Goal: Use online tool/utility: Utilize a website feature to perform a specific function

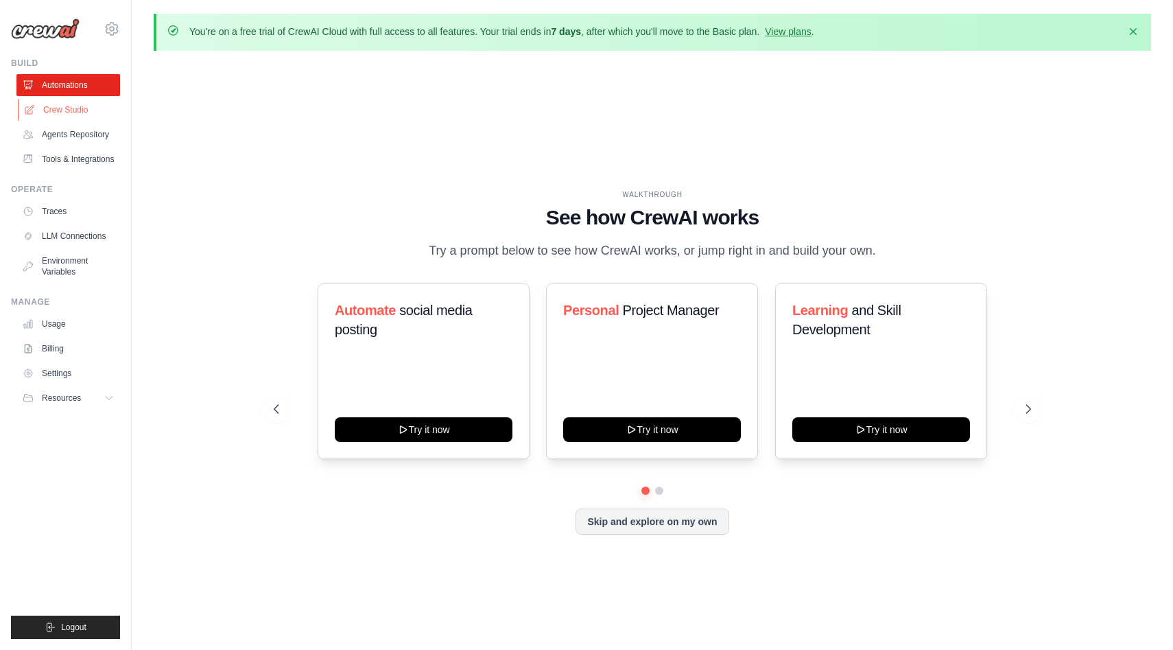
click at [73, 101] on link "Crew Studio" at bounding box center [70, 110] width 104 height 22
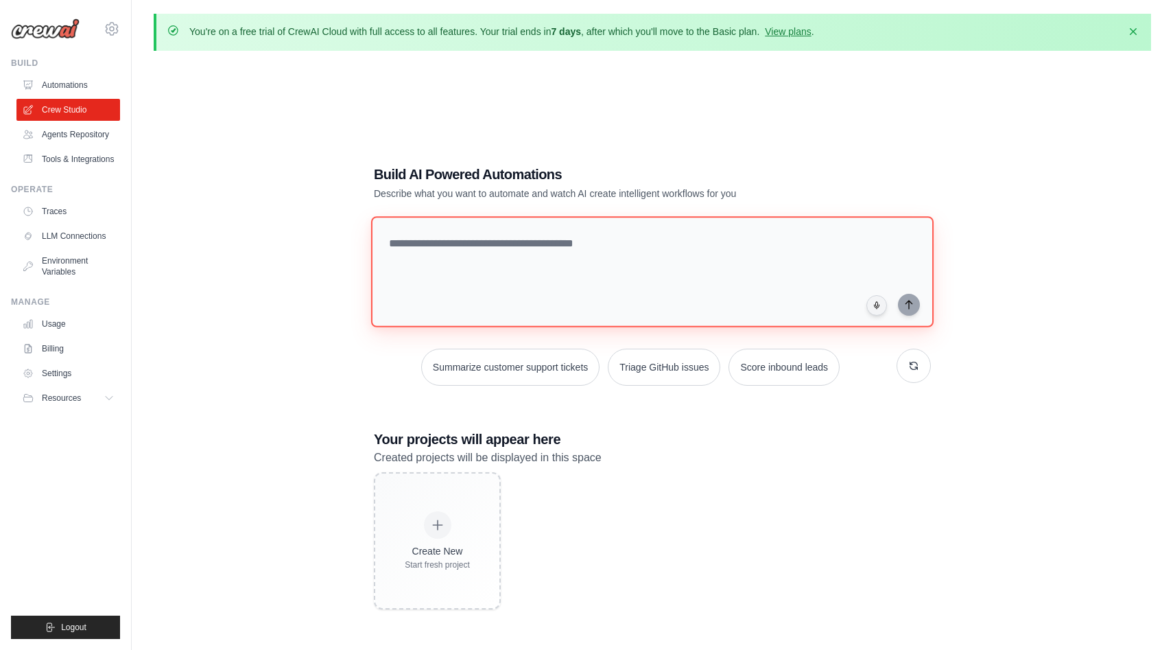
click at [548, 267] on textarea at bounding box center [652, 271] width 563 height 111
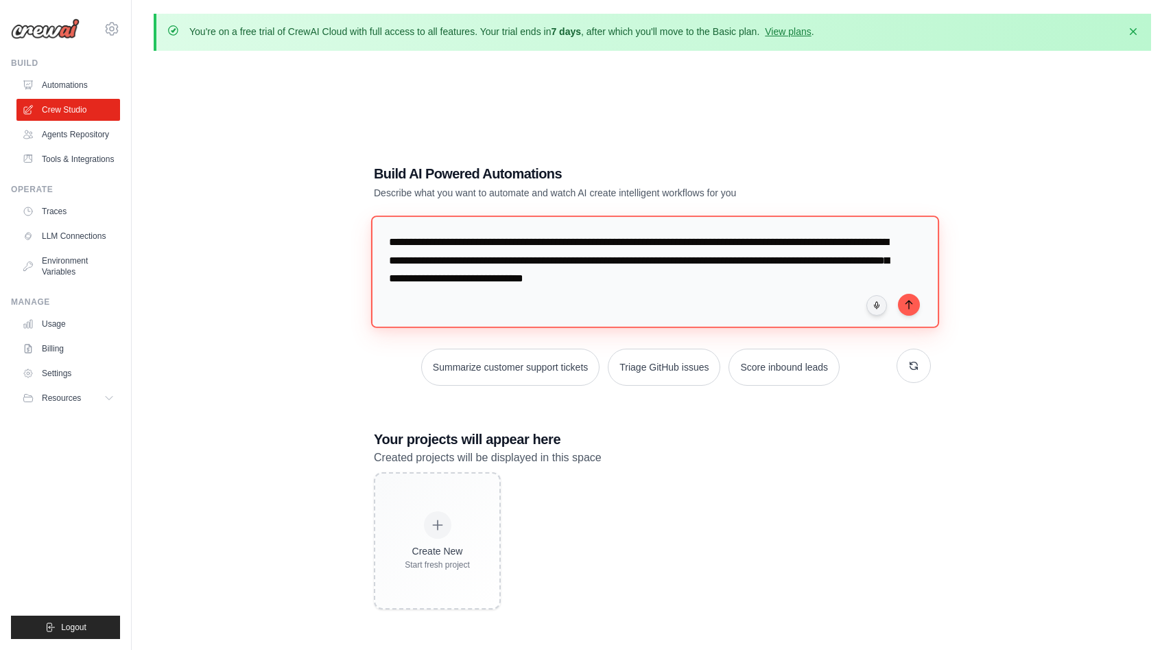
type textarea "**********"
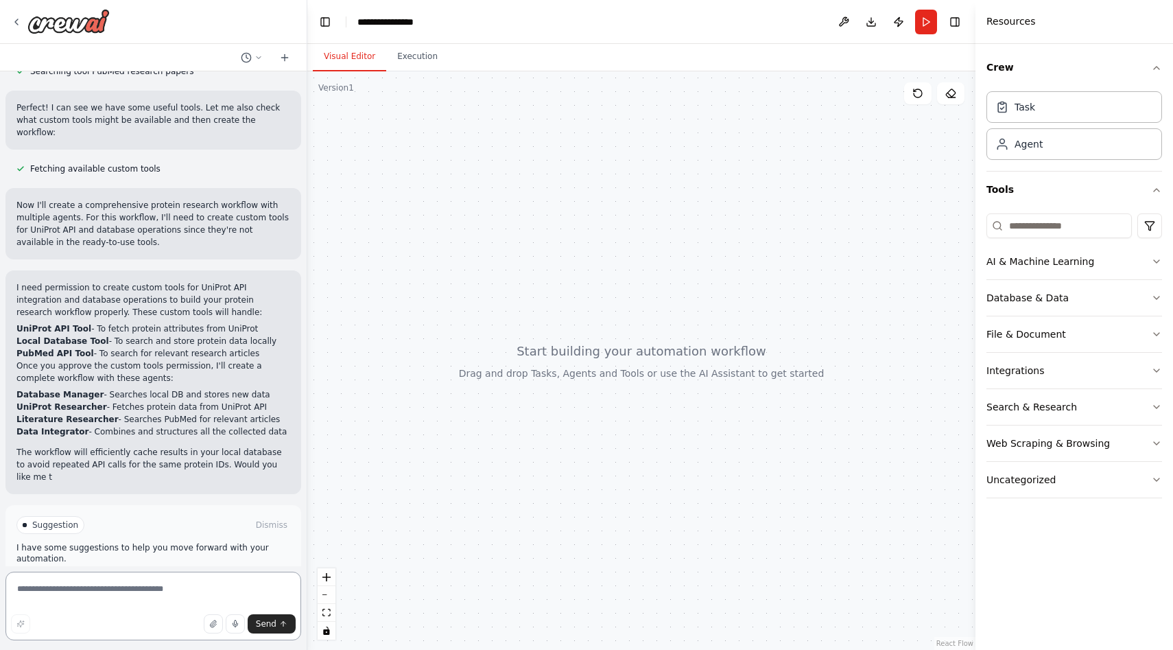
scroll to position [413, 0]
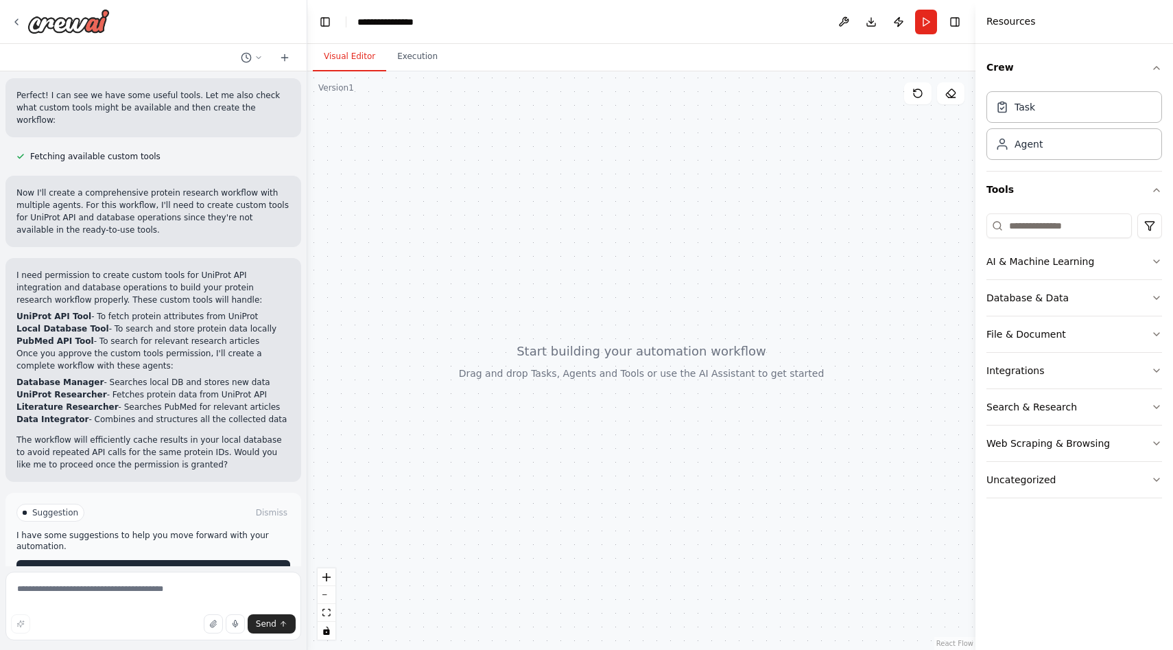
click at [139, 565] on span "Enable coding skills" at bounding box center [159, 570] width 81 height 11
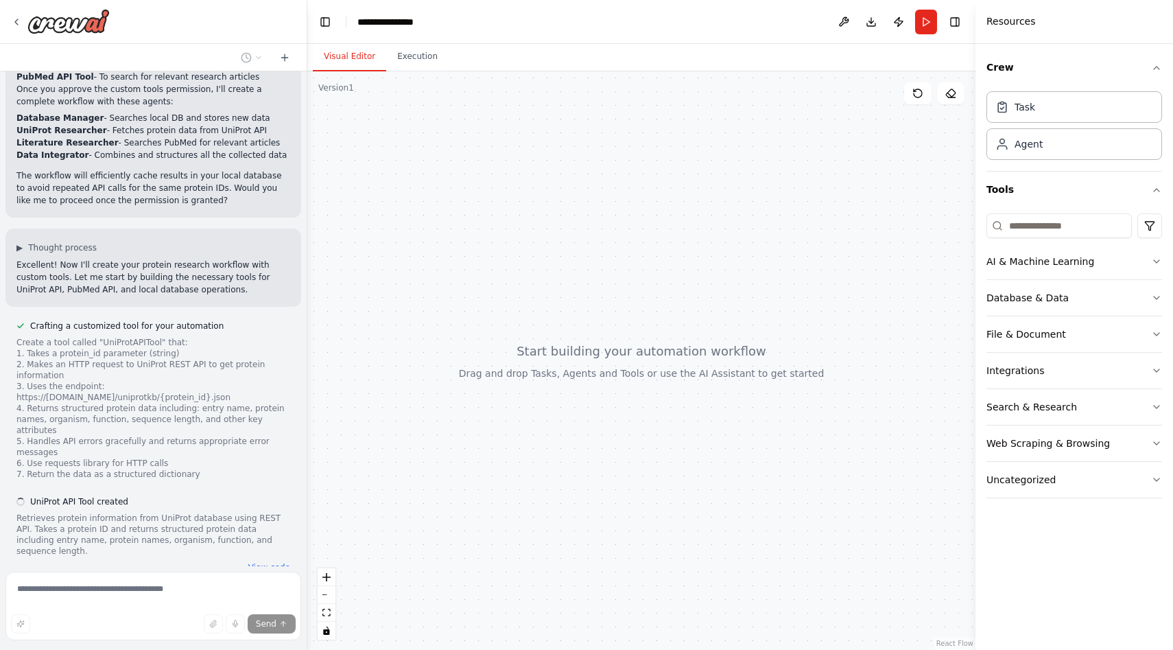
scroll to position [692, 0]
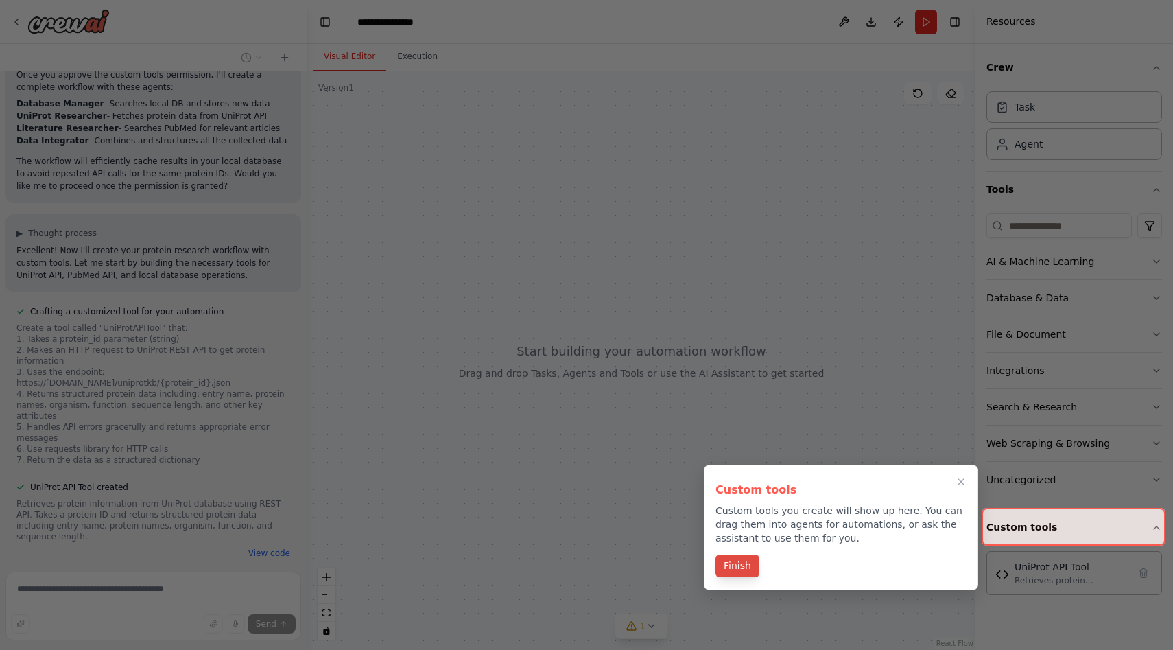
click at [735, 570] on button "Finish" at bounding box center [738, 565] width 44 height 23
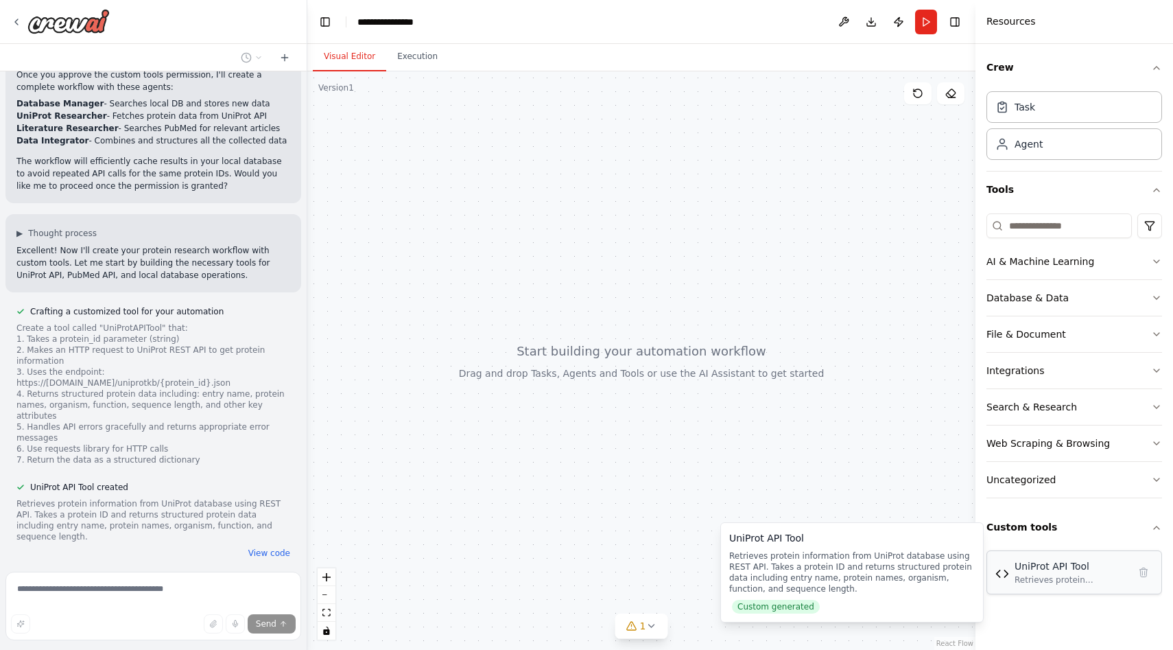
click at [1021, 570] on div "UniProt API Tool" at bounding box center [1072, 566] width 114 height 14
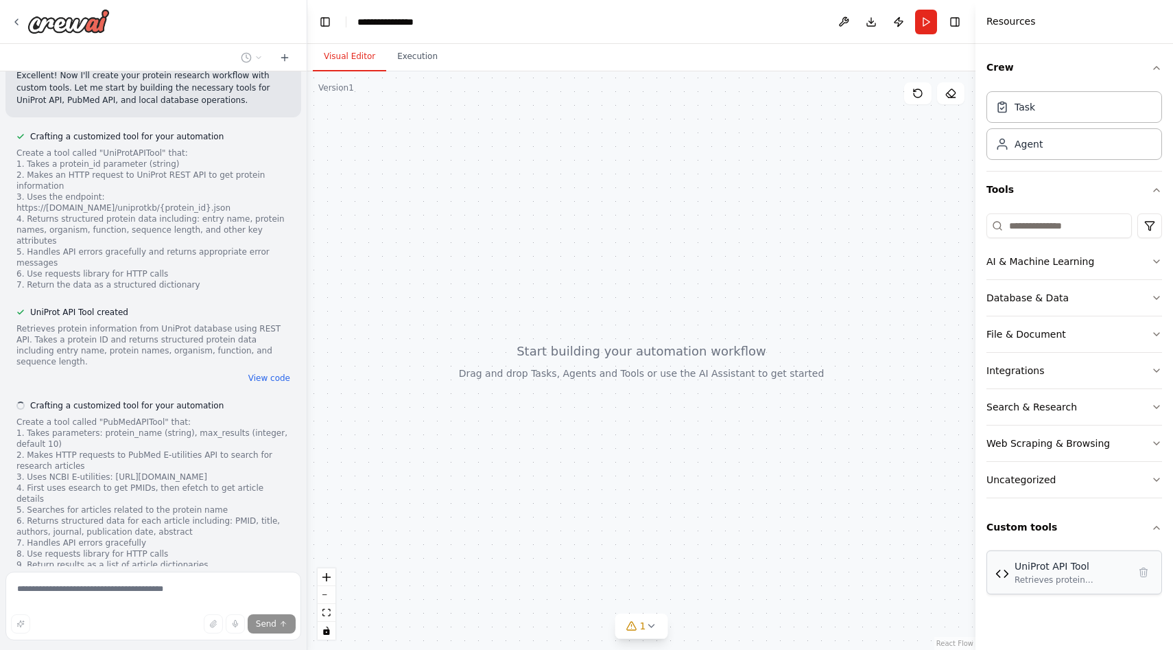
scroll to position [867, 0]
click at [652, 628] on icon at bounding box center [651, 625] width 11 height 11
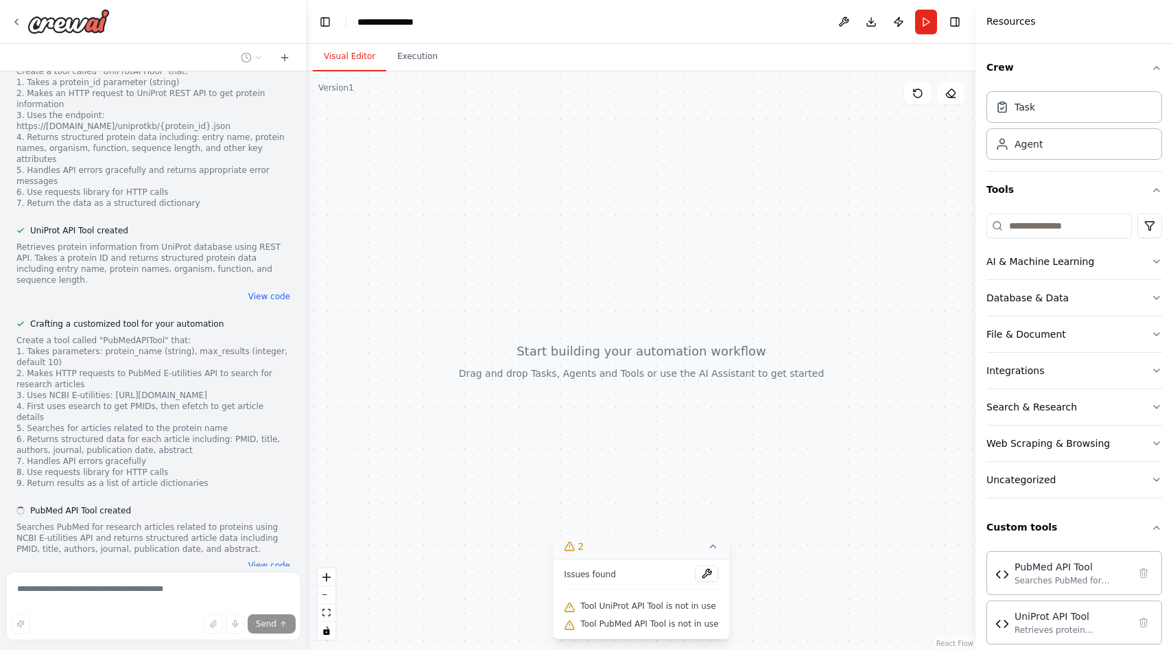
scroll to position [949, 0]
click at [1075, 518] on button "Custom tools" at bounding box center [1074, 527] width 176 height 36
click at [680, 545] on button "2" at bounding box center [641, 546] width 176 height 25
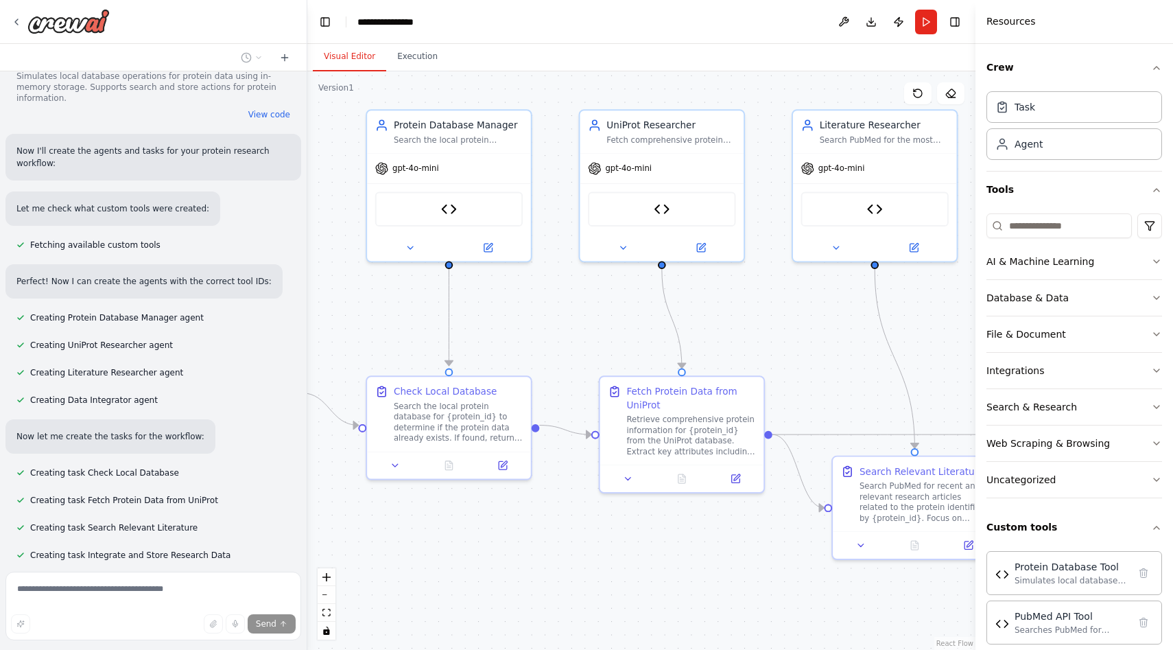
scroll to position [1732, 0]
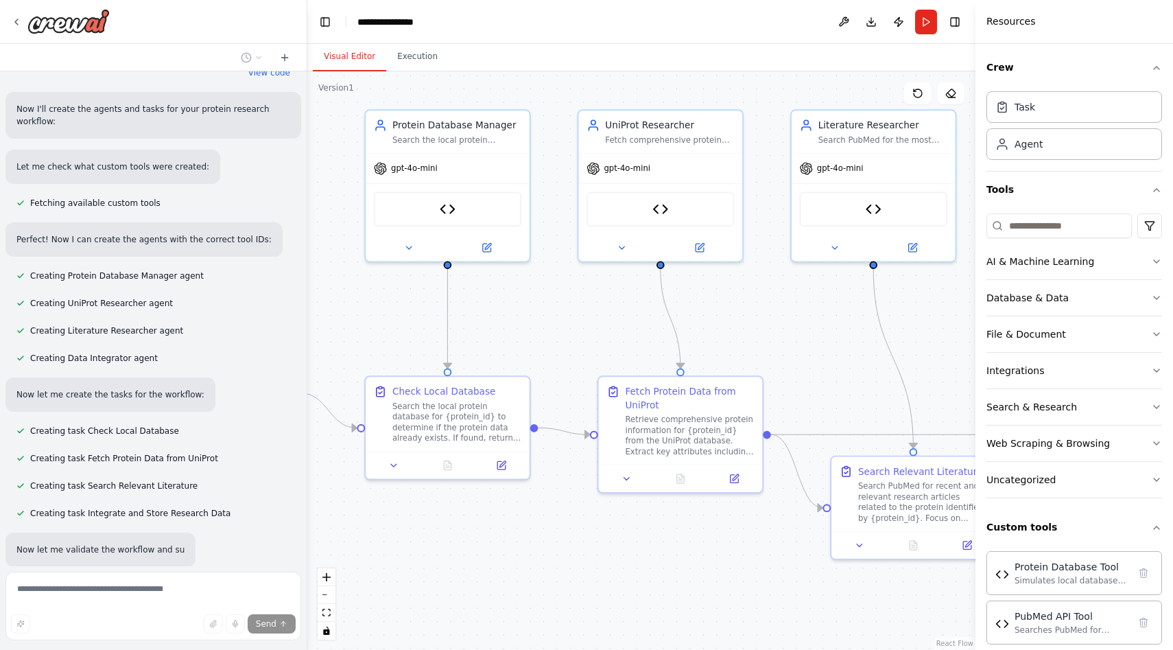
drag, startPoint x: 791, startPoint y: 381, endPoint x: 569, endPoint y: 342, distance: 225.0
click at [569, 342] on div ".deletable-edge-delete-btn { width: 20px; height: 20px; border: 0px solid #ffff…" at bounding box center [641, 360] width 668 height 578
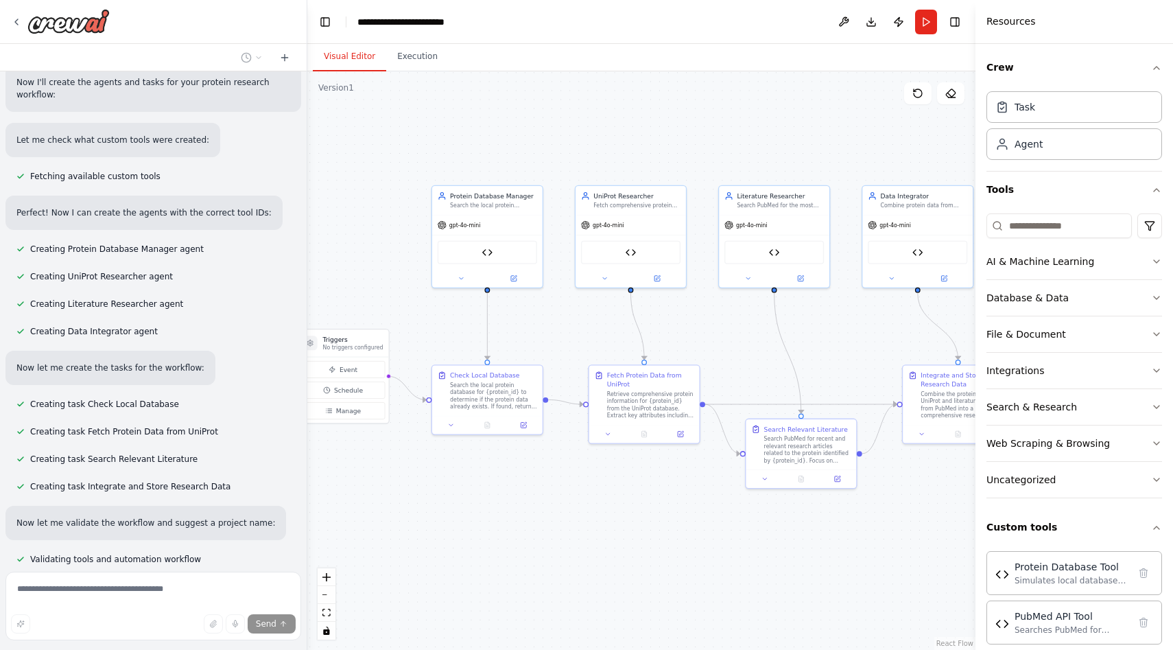
scroll to position [1759, 0]
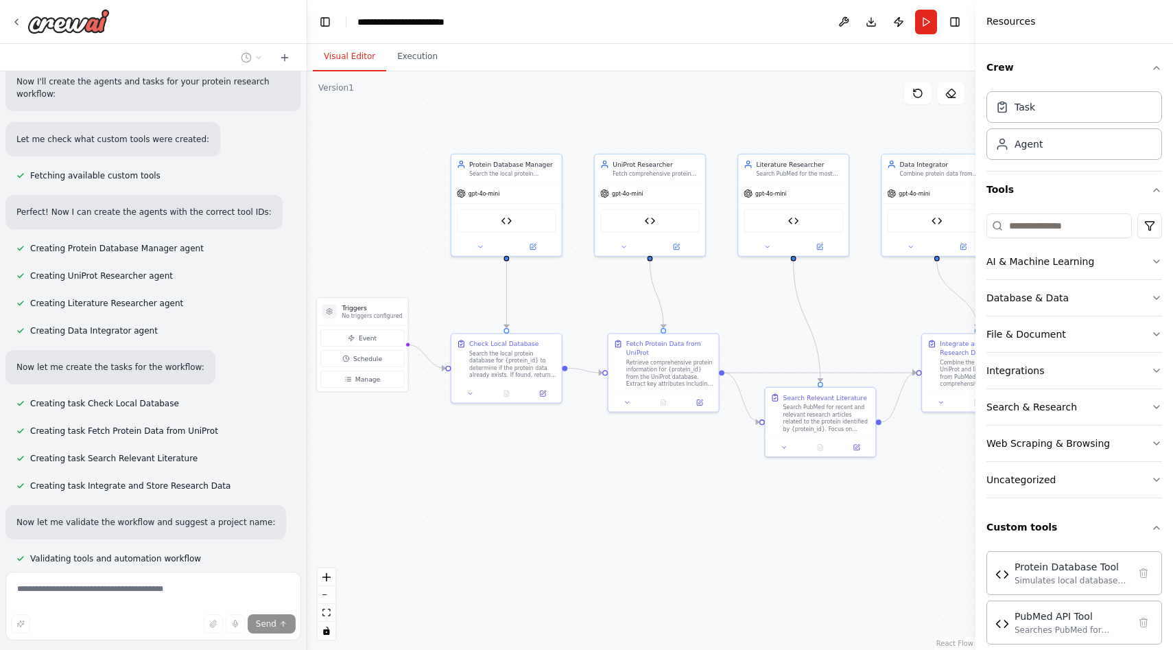
drag, startPoint x: 816, startPoint y: 350, endPoint x: 836, endPoint y: 317, distance: 38.1
click at [836, 318] on div ".deletable-edge-delete-btn { width: 20px; height: 20px; border: 0px solid #ffff…" at bounding box center [641, 360] width 668 height 578
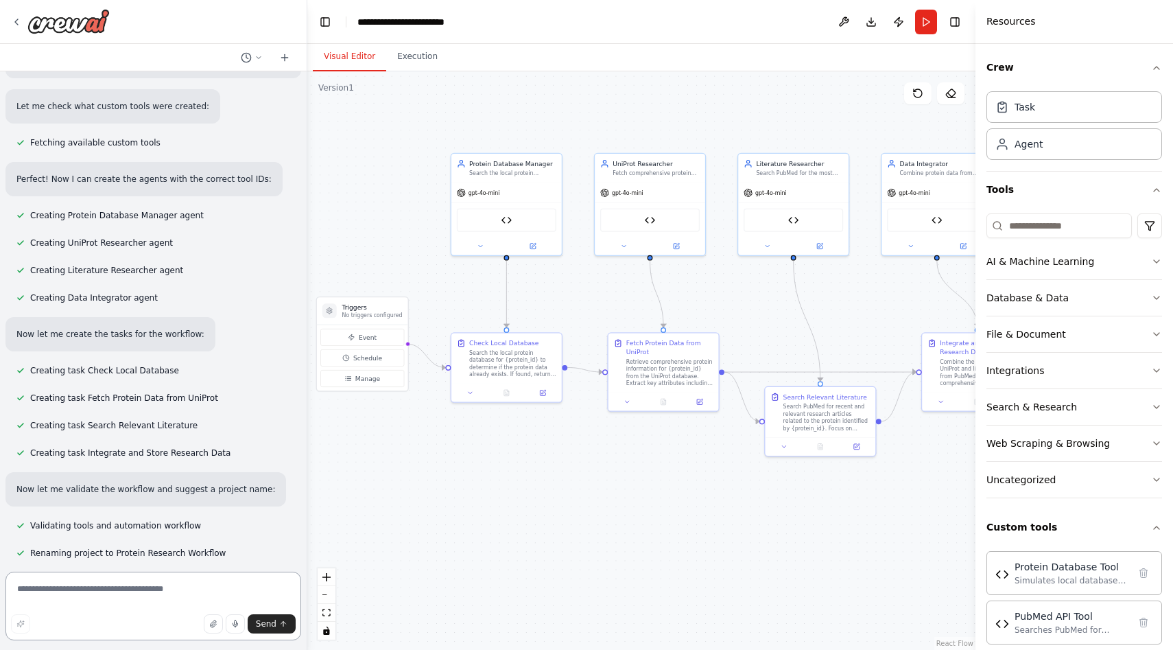
scroll to position [1793, 0]
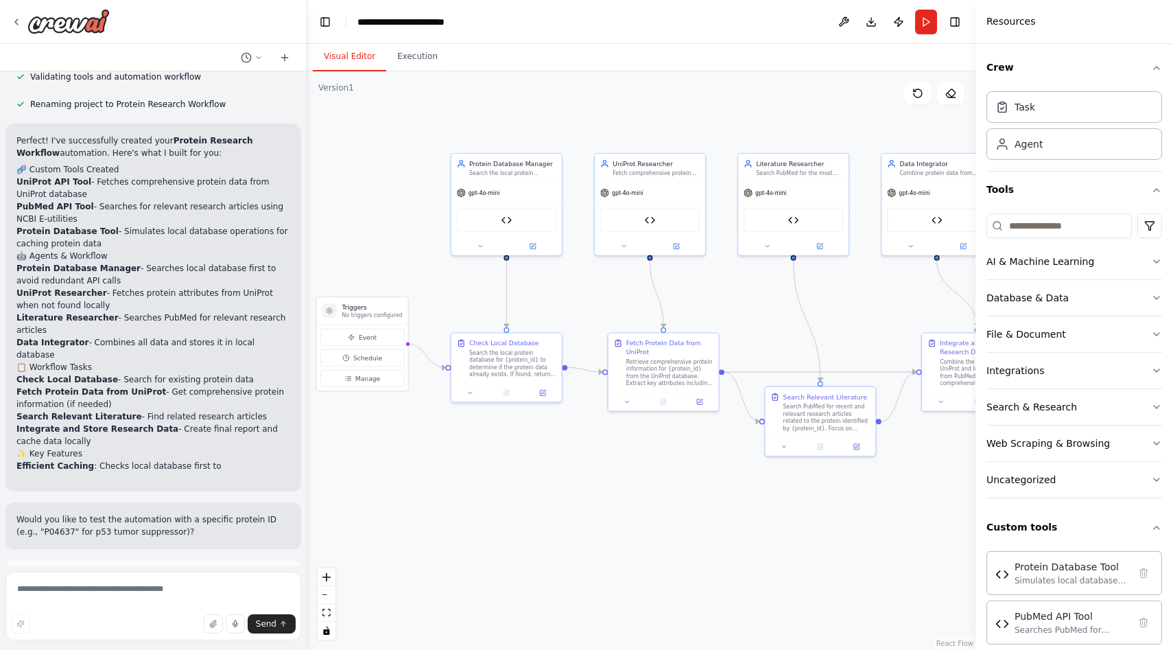
click at [107, 560] on div "Suggestion Dismiss I have some suggestions to help you move forward with your a…" at bounding box center [153, 610] width 296 height 100
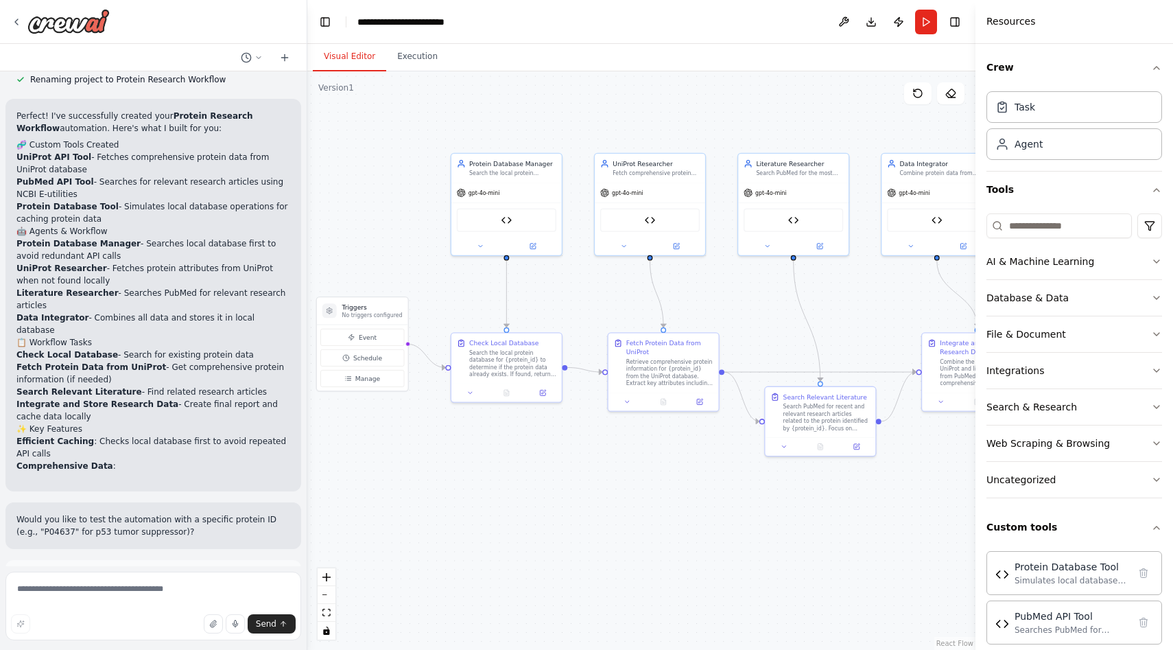
click at [123, 627] on button "Run Automation" at bounding box center [153, 638] width 274 height 22
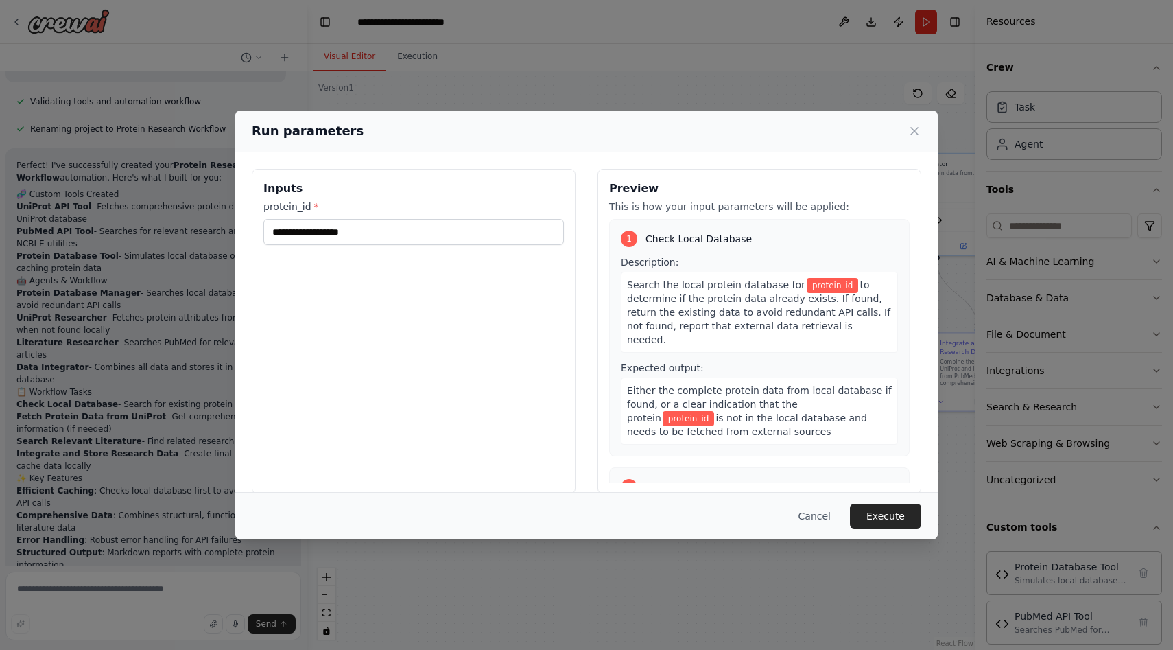
scroll to position [2228, 0]
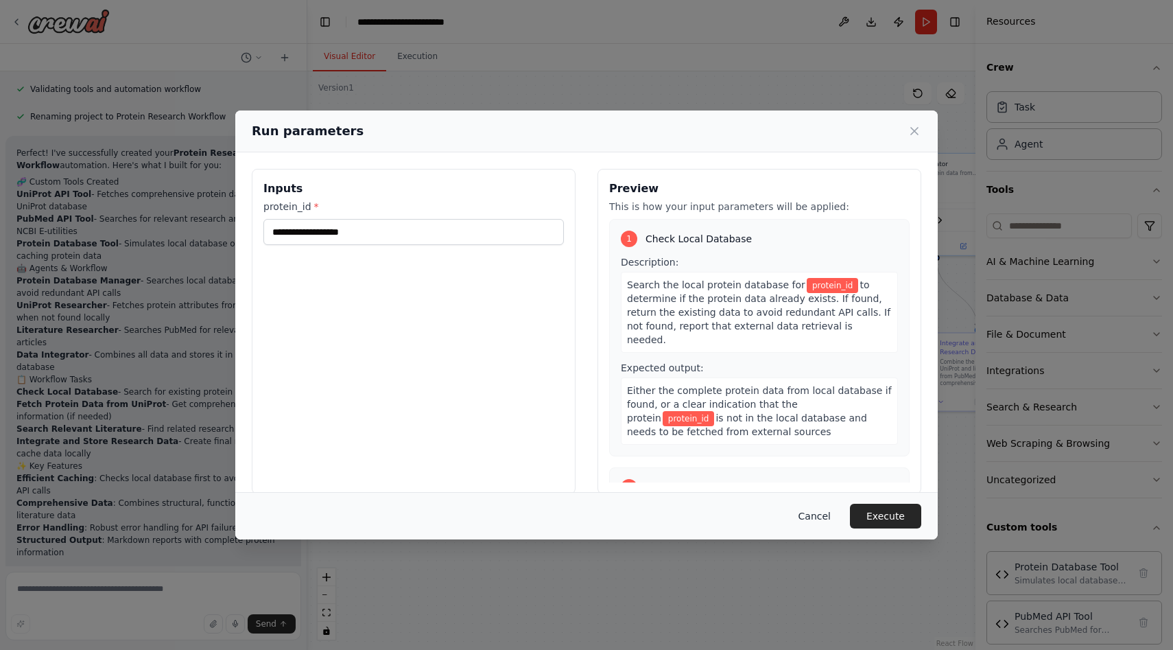
click at [802, 515] on button "Cancel" at bounding box center [815, 516] width 54 height 25
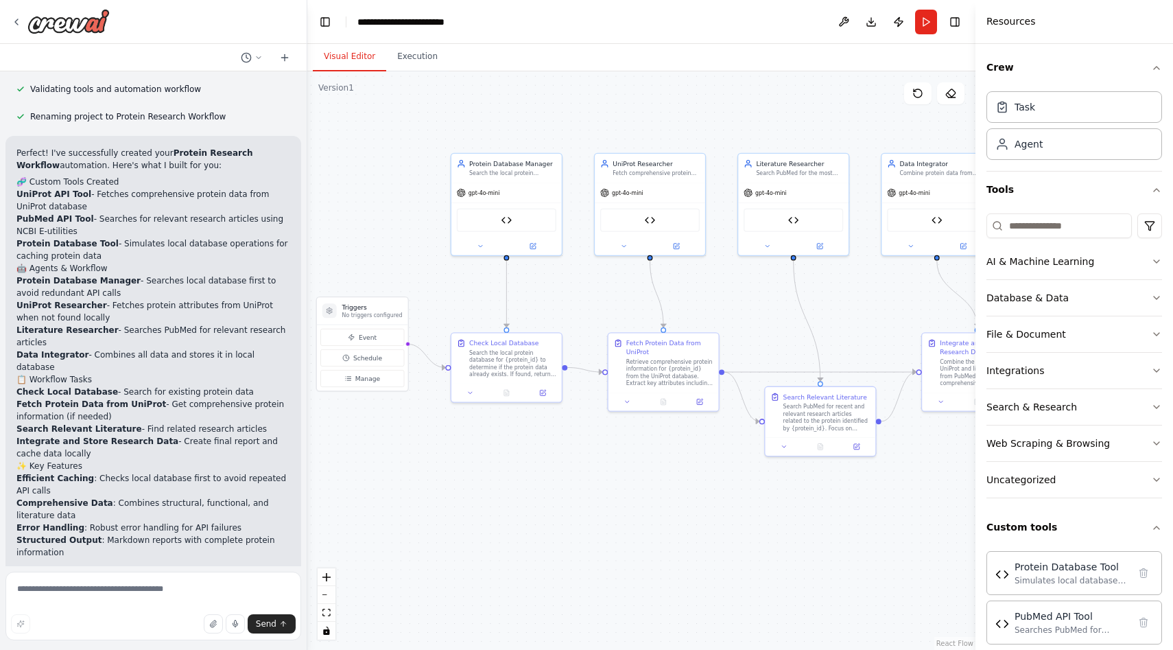
drag, startPoint x: 49, startPoint y: 537, endPoint x: 20, endPoint y: 538, distance: 28.8
click at [20, 637] on p "Would you like to test the automation with a specific protein ID (e.g., "P04637…" at bounding box center [153, 649] width 274 height 25
copy p "P04637"
click at [930, 17] on button "Run" at bounding box center [926, 22] width 22 height 25
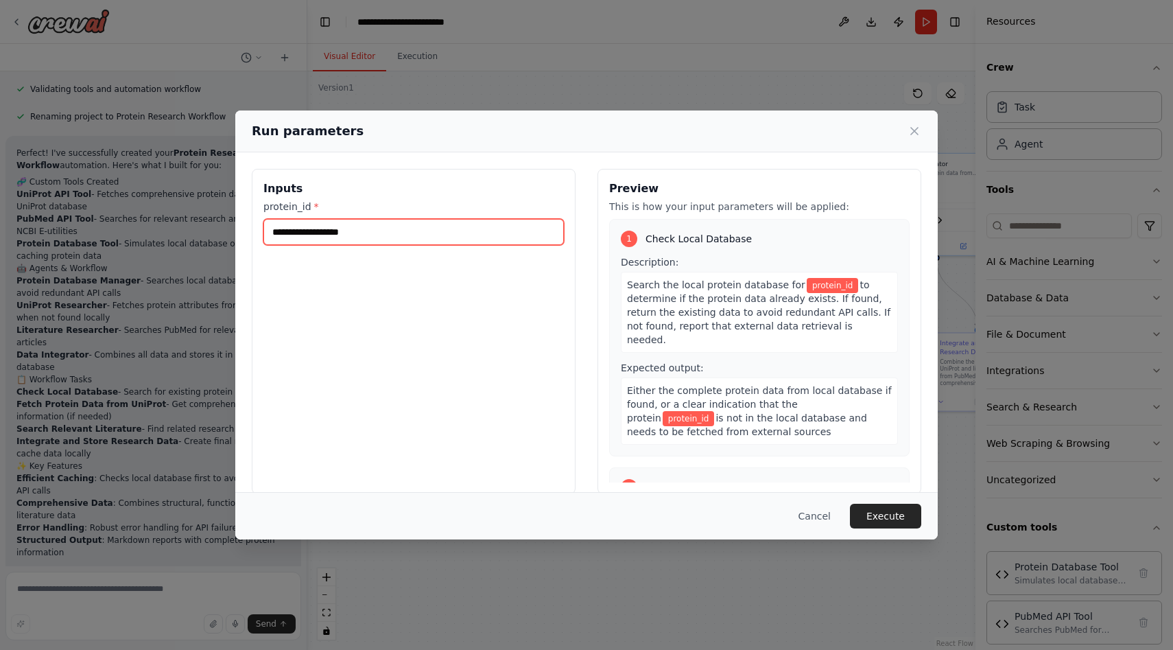
click at [307, 238] on input "protein_id *" at bounding box center [413, 232] width 300 height 26
paste input "******"
type input "******"
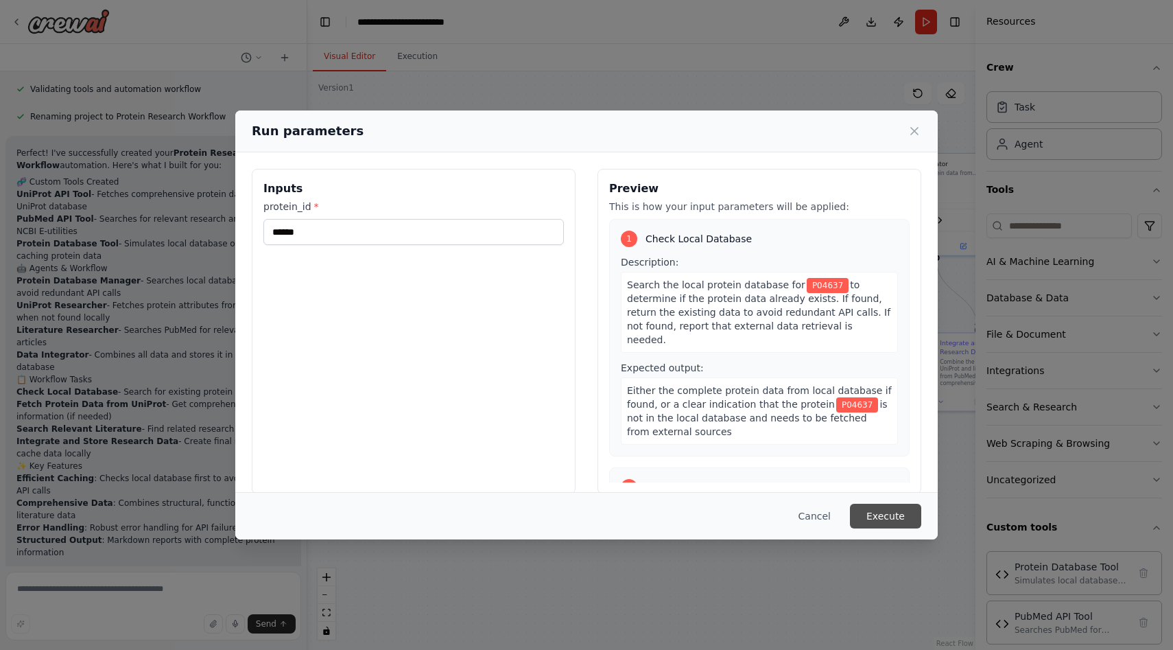
click at [884, 516] on button "Execute" at bounding box center [885, 516] width 71 height 25
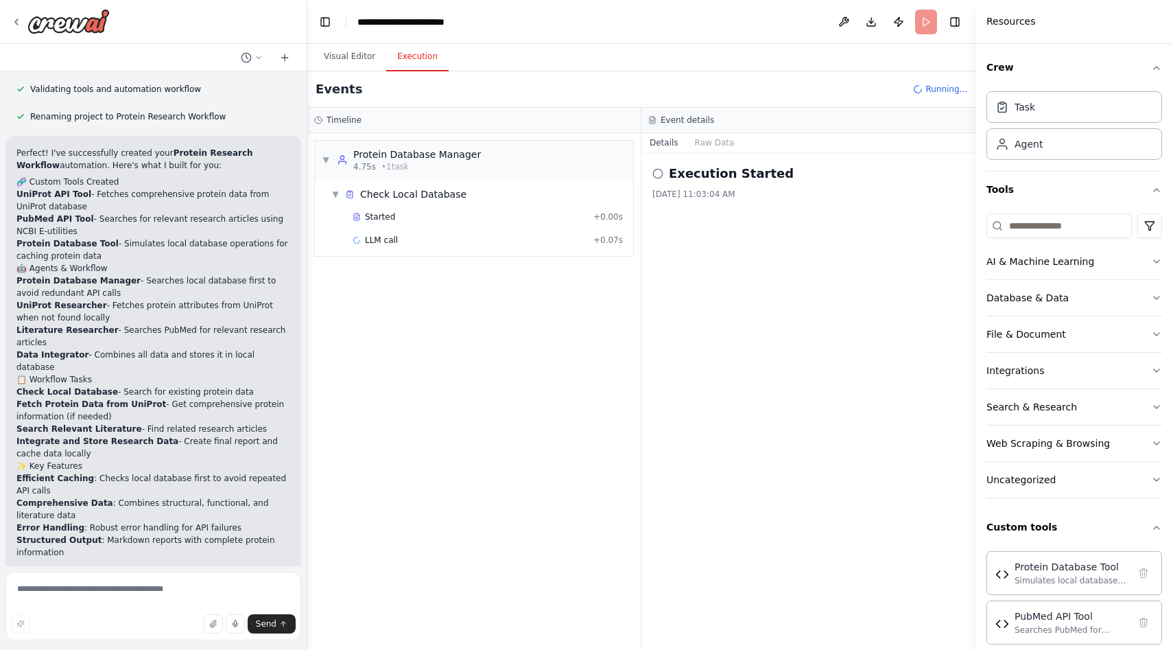
drag, startPoint x: 706, startPoint y: 147, endPoint x: 764, endPoint y: 139, distance: 58.2
click at [764, 139] on div "Details Raw Data" at bounding box center [808, 143] width 334 height 20
click at [1076, 291] on button "Database & Data" at bounding box center [1074, 298] width 176 height 36
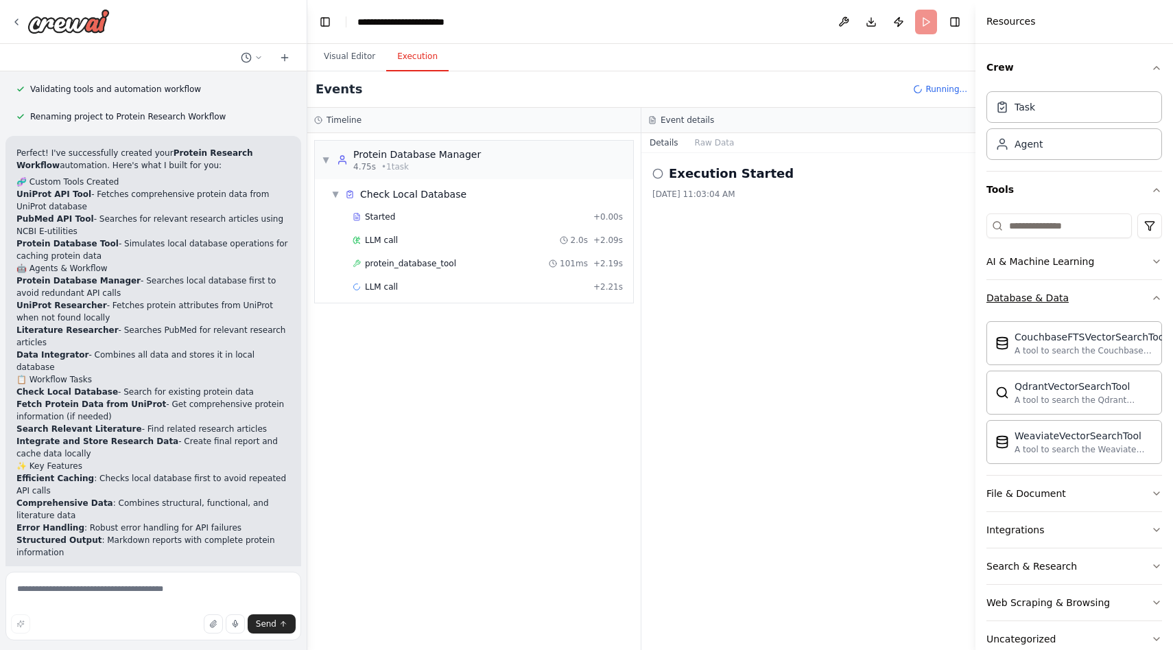
click at [1078, 291] on button "Database & Data" at bounding box center [1074, 298] width 176 height 36
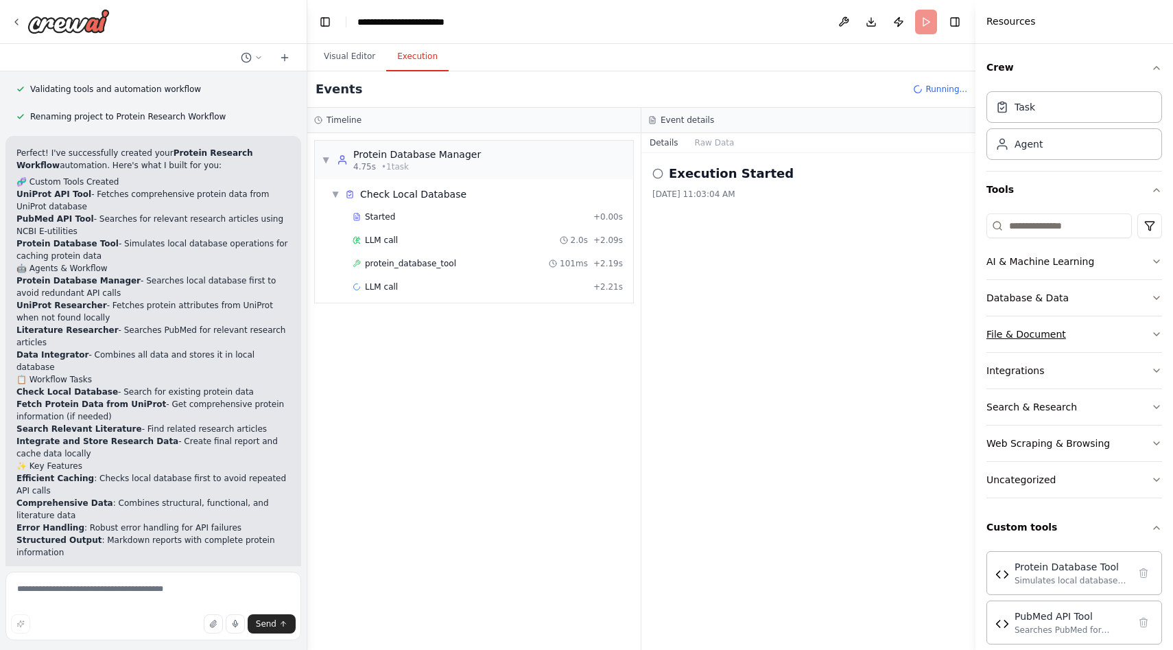
click at [1068, 331] on button "File & Document" at bounding box center [1074, 334] width 176 height 36
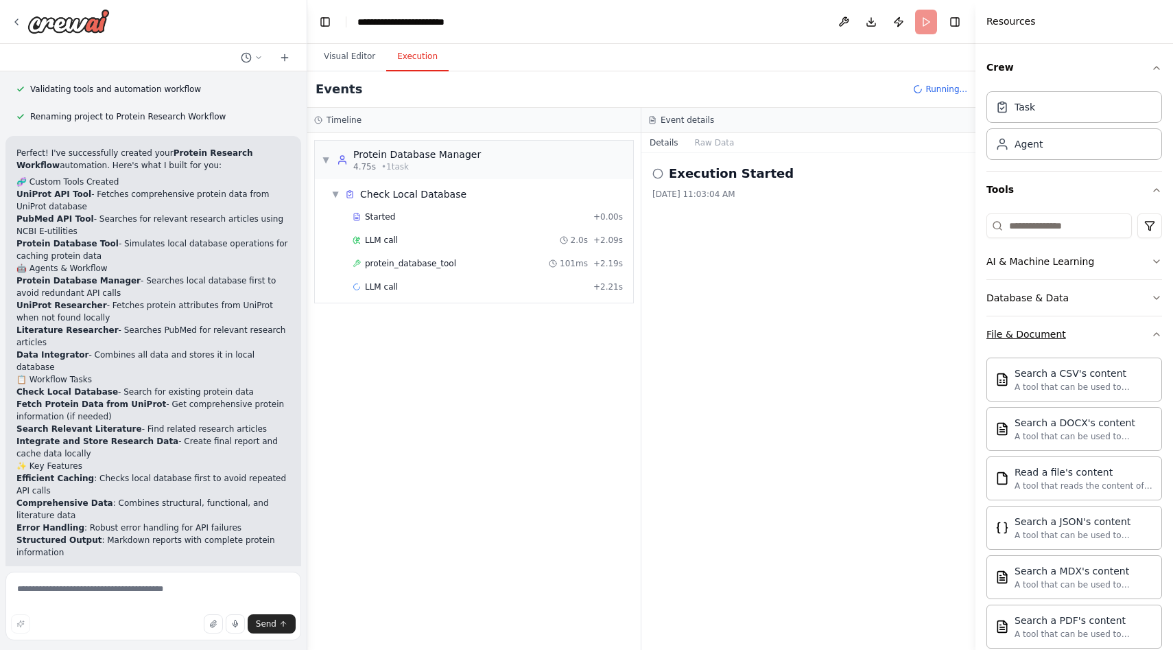
click at [1068, 331] on button "File & Document" at bounding box center [1074, 334] width 176 height 36
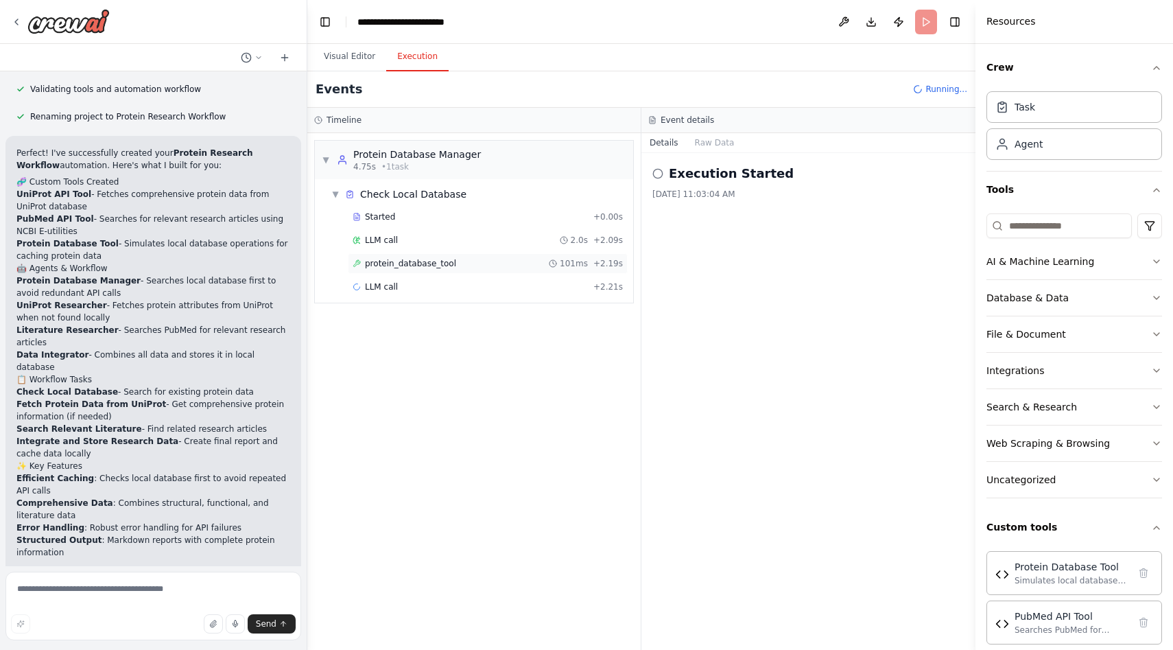
click at [410, 262] on span "protein_database_tool" at bounding box center [410, 263] width 91 height 11
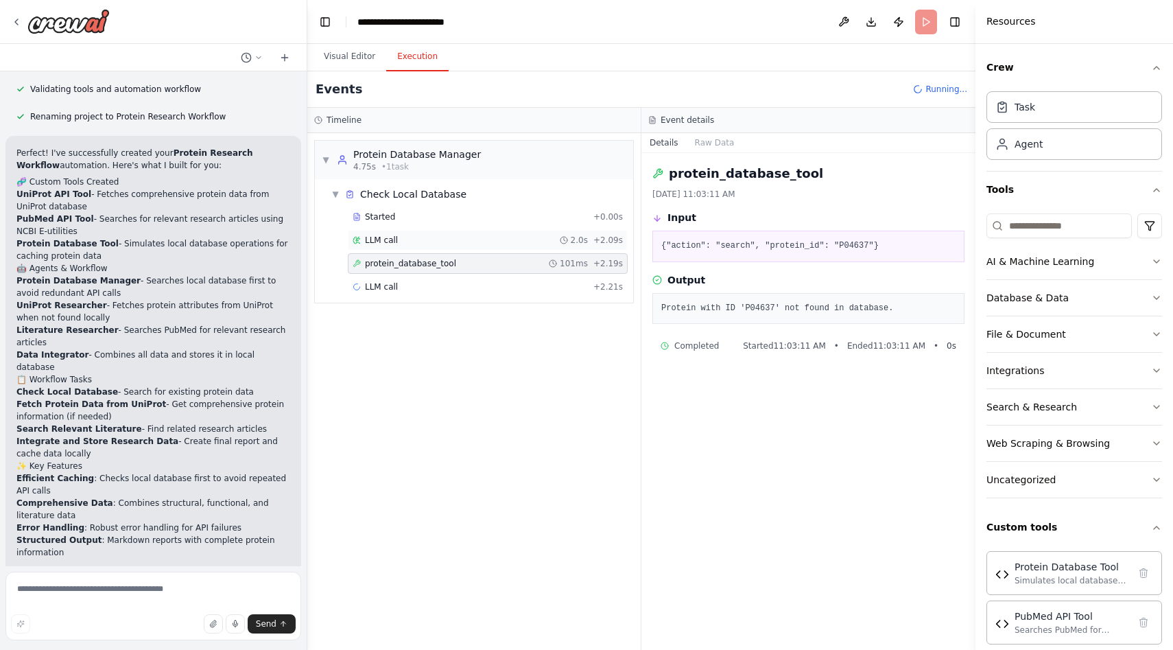
click at [402, 243] on div "LLM call 2.0s + 2.09s" at bounding box center [488, 240] width 270 height 11
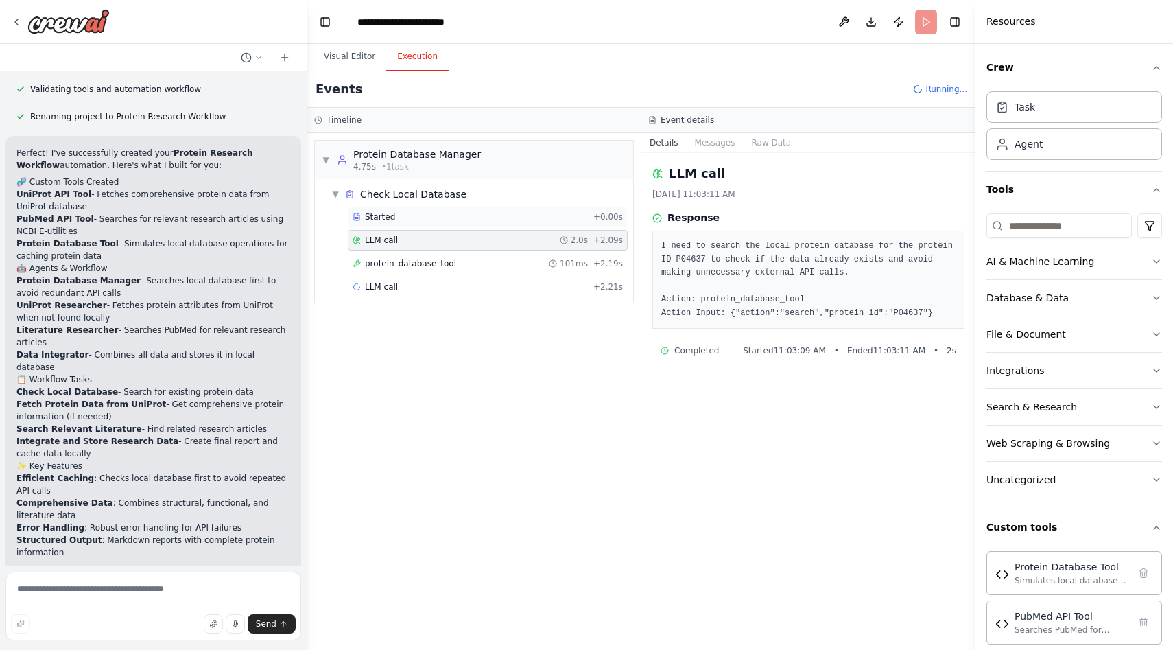
click at [407, 221] on div "Started" at bounding box center [470, 216] width 235 height 11
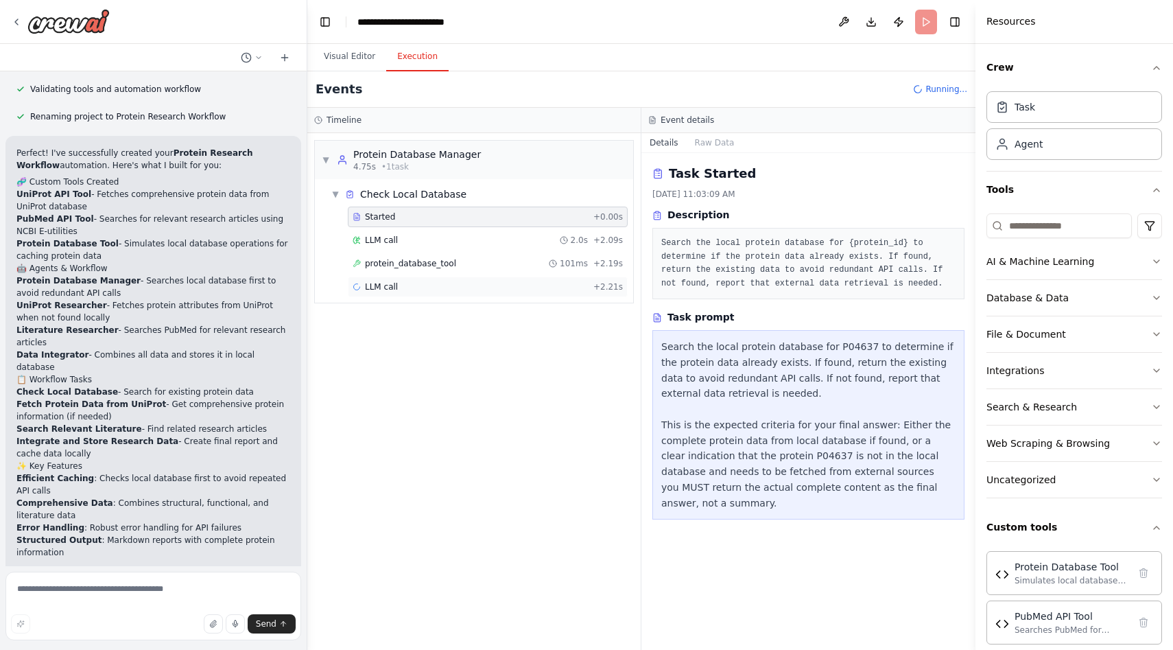
click at [410, 283] on div "LLM call + 2.21s" at bounding box center [488, 286] width 270 height 11
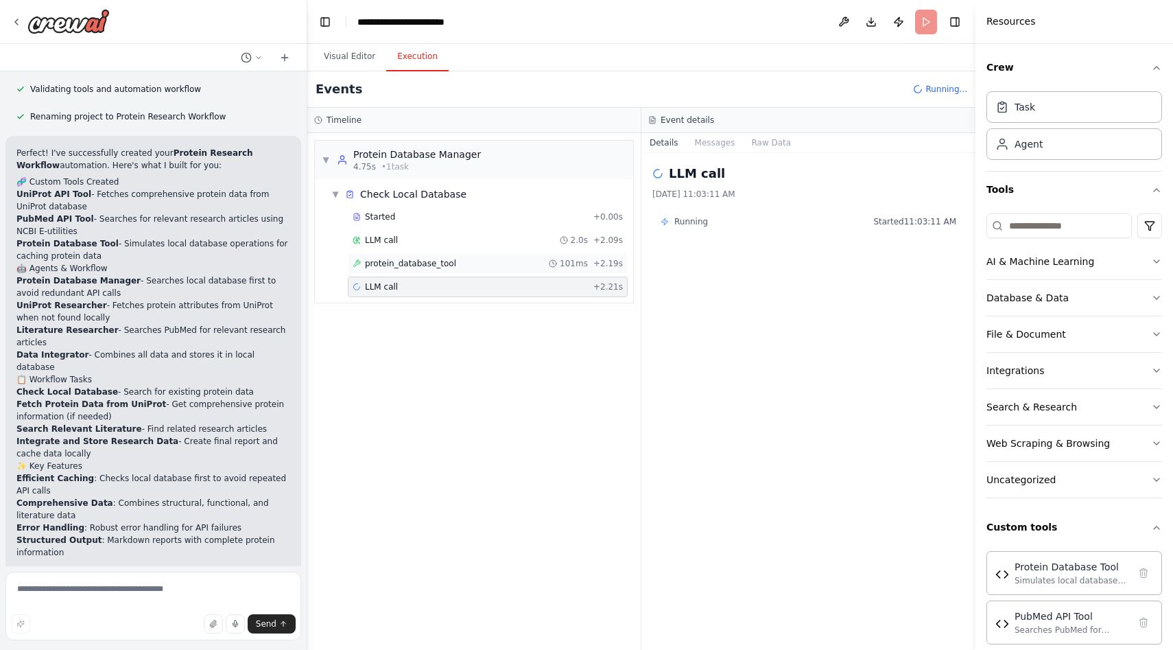
click at [417, 263] on span "protein_database_tool" at bounding box center [410, 263] width 91 height 11
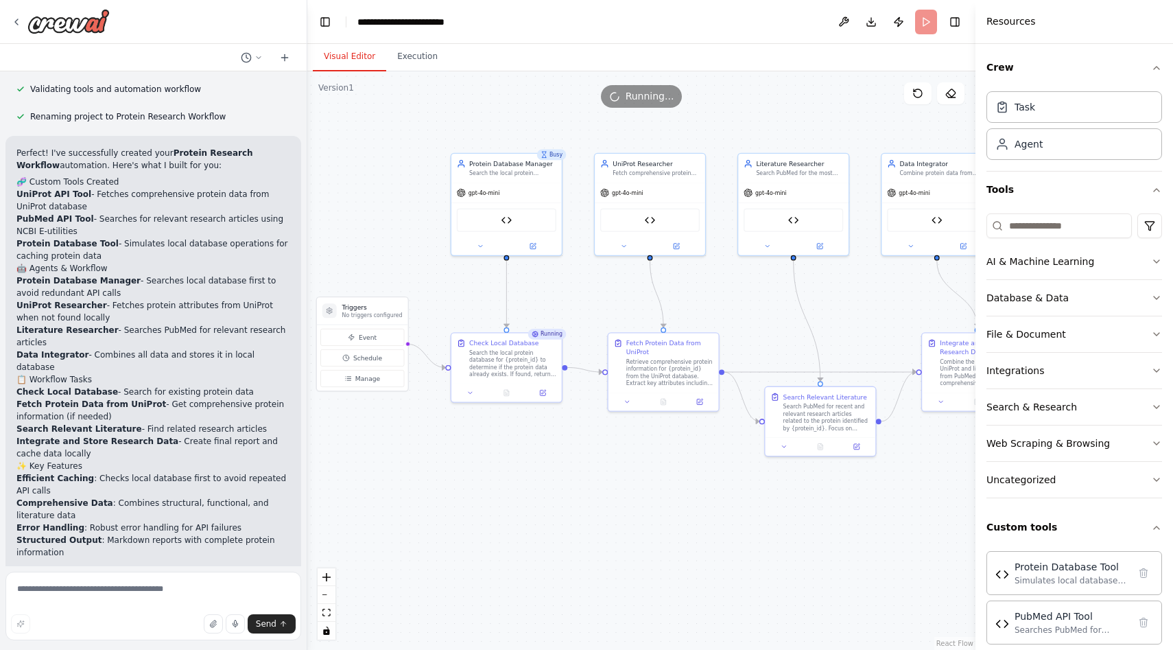
click at [351, 48] on button "Visual Editor" at bounding box center [349, 57] width 73 height 29
click at [493, 217] on div "Protein Database Tool" at bounding box center [506, 217] width 99 height 23
click at [484, 241] on button at bounding box center [480, 244] width 51 height 11
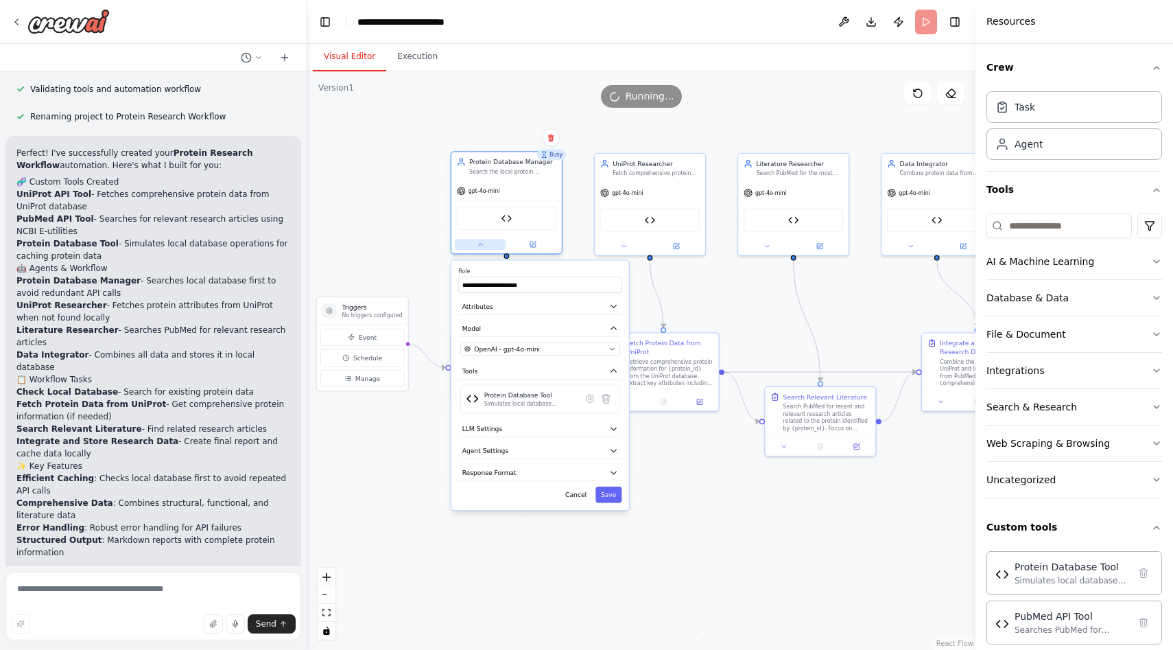
click at [484, 241] on button at bounding box center [480, 244] width 51 height 11
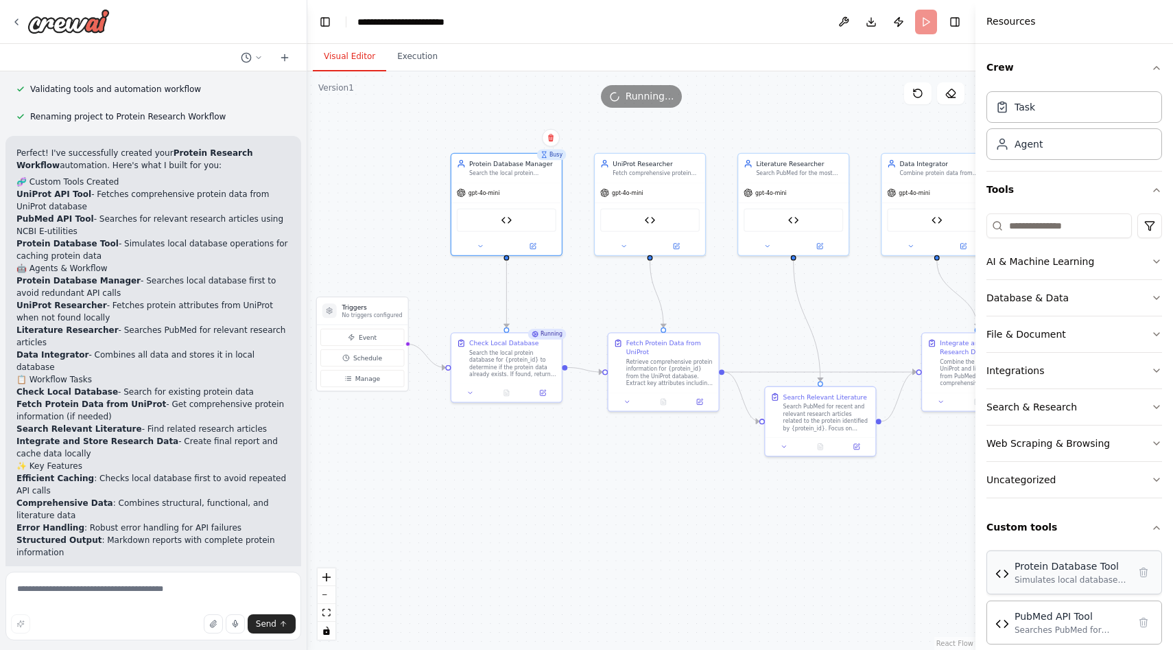
click at [1047, 571] on div "Protein Database Tool" at bounding box center [1072, 566] width 114 height 14
click at [1046, 574] on div "Simulates local database operations for protein data using in-memory storage. S…" at bounding box center [1072, 579] width 114 height 11
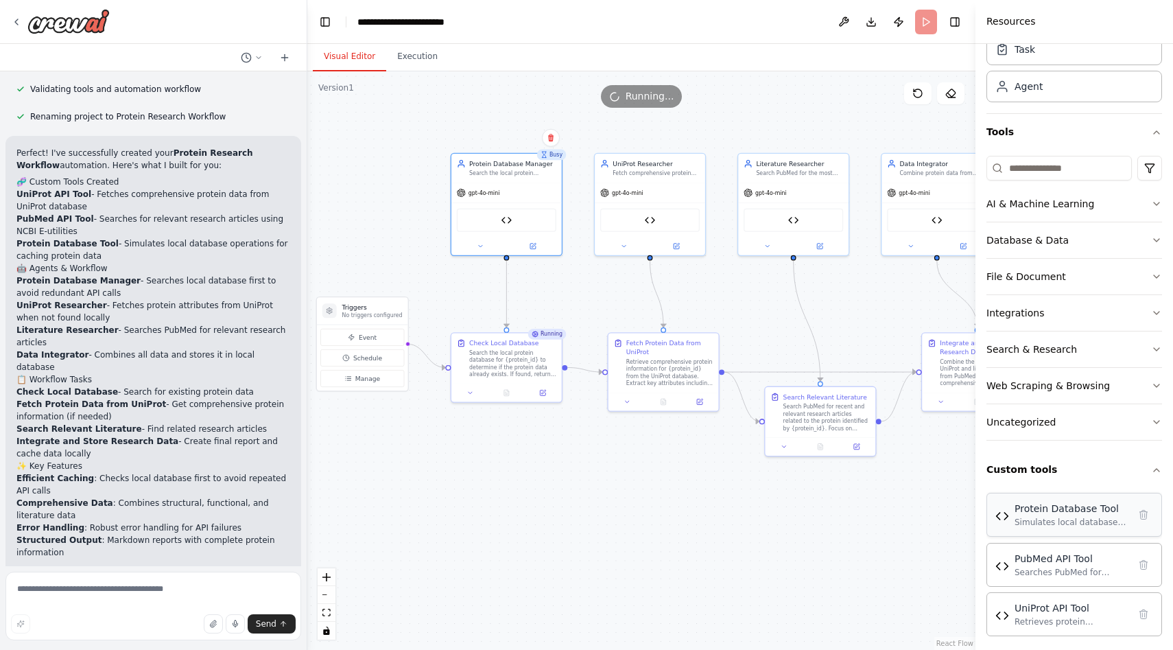
click at [1038, 505] on div "Protein Database Tool" at bounding box center [1072, 508] width 114 height 14
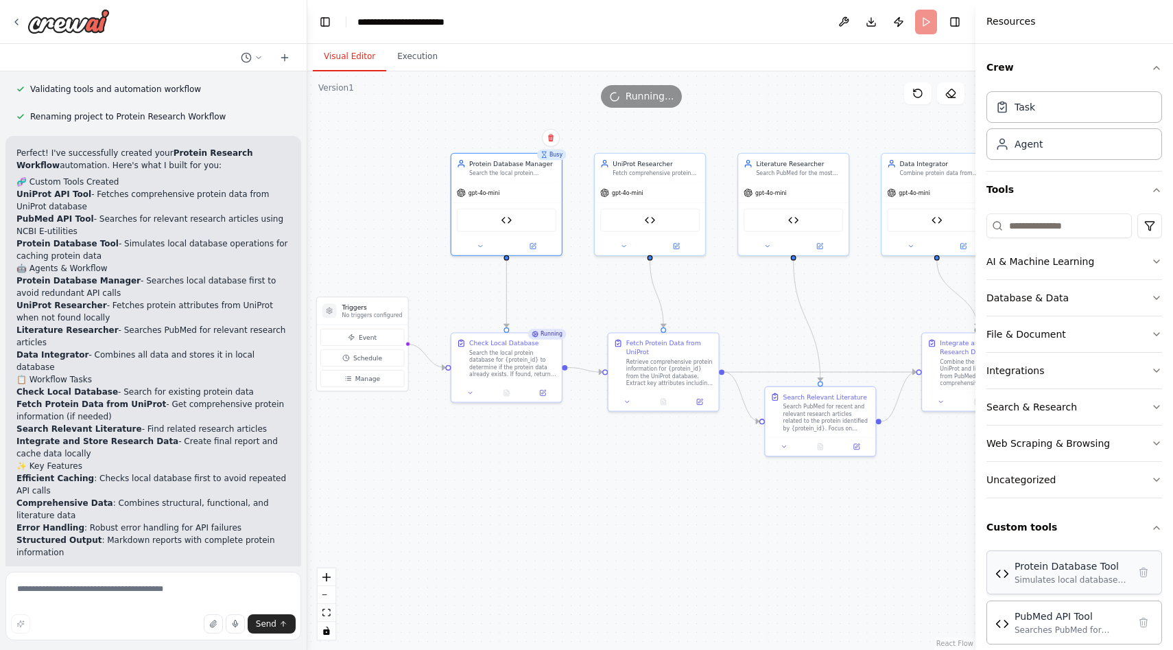
scroll to position [66, 0]
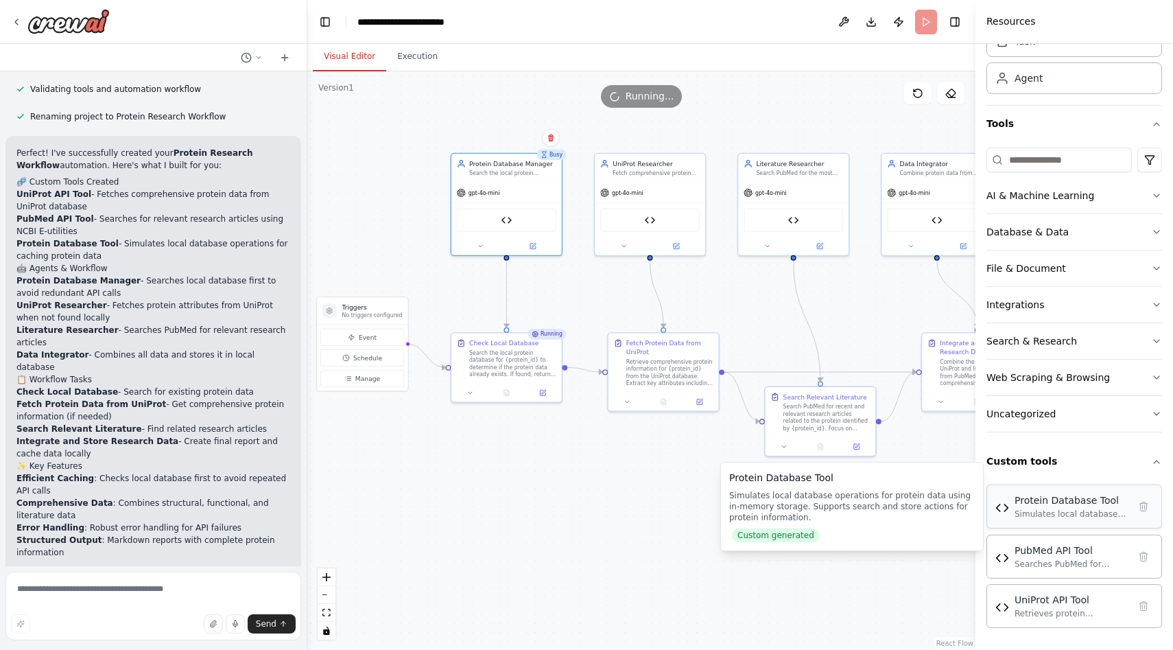
click at [996, 511] on img at bounding box center [1002, 508] width 14 height 14
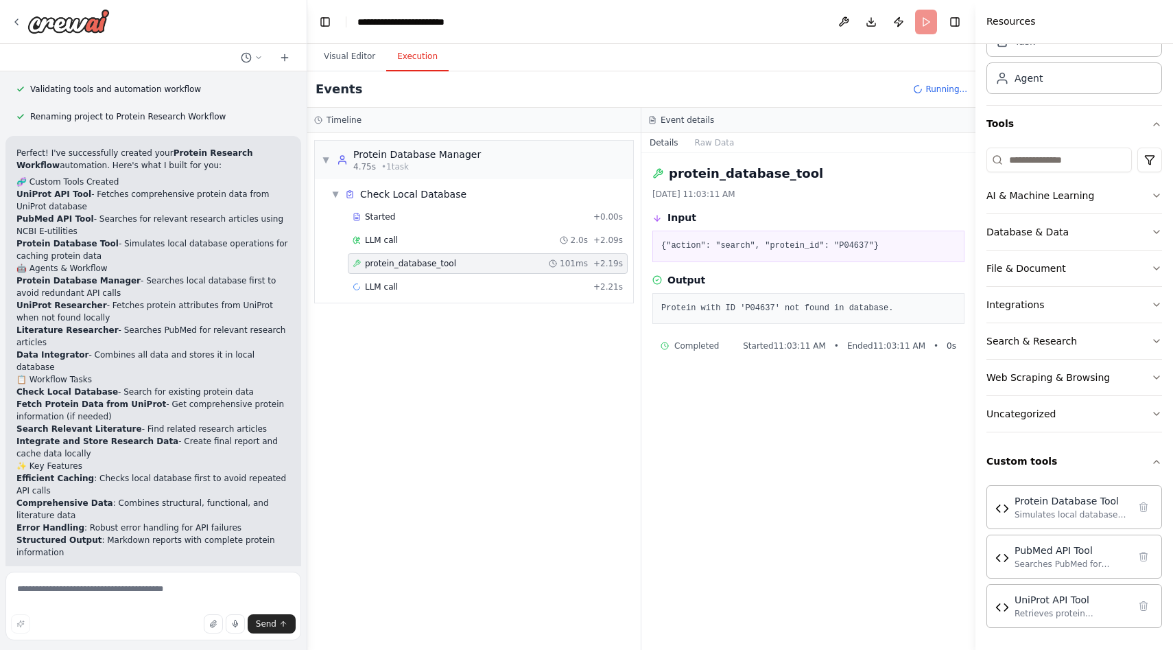
click at [425, 56] on button "Execution" at bounding box center [417, 57] width 62 height 29
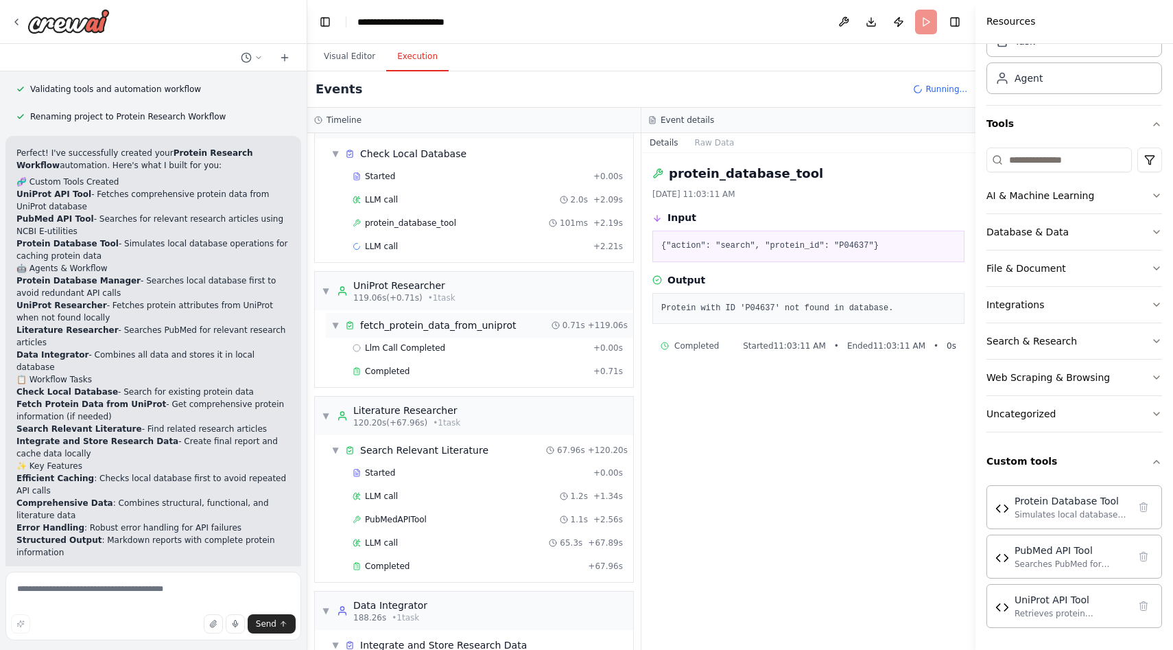
scroll to position [113, 0]
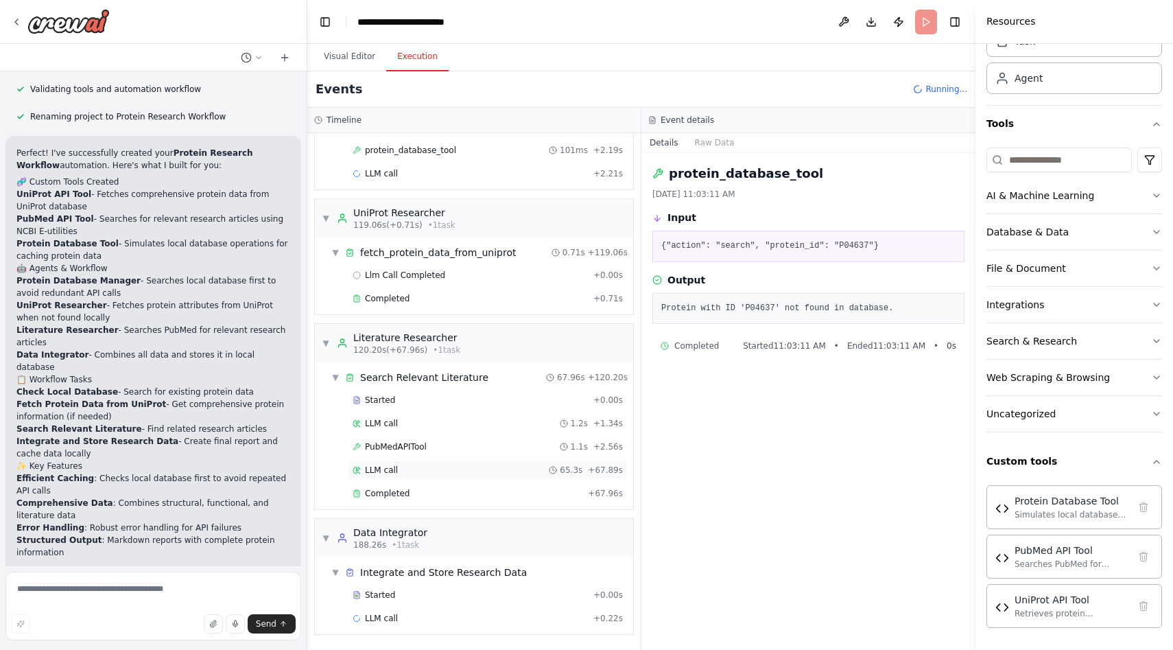
click at [388, 465] on span "LLM call" at bounding box center [381, 469] width 33 height 11
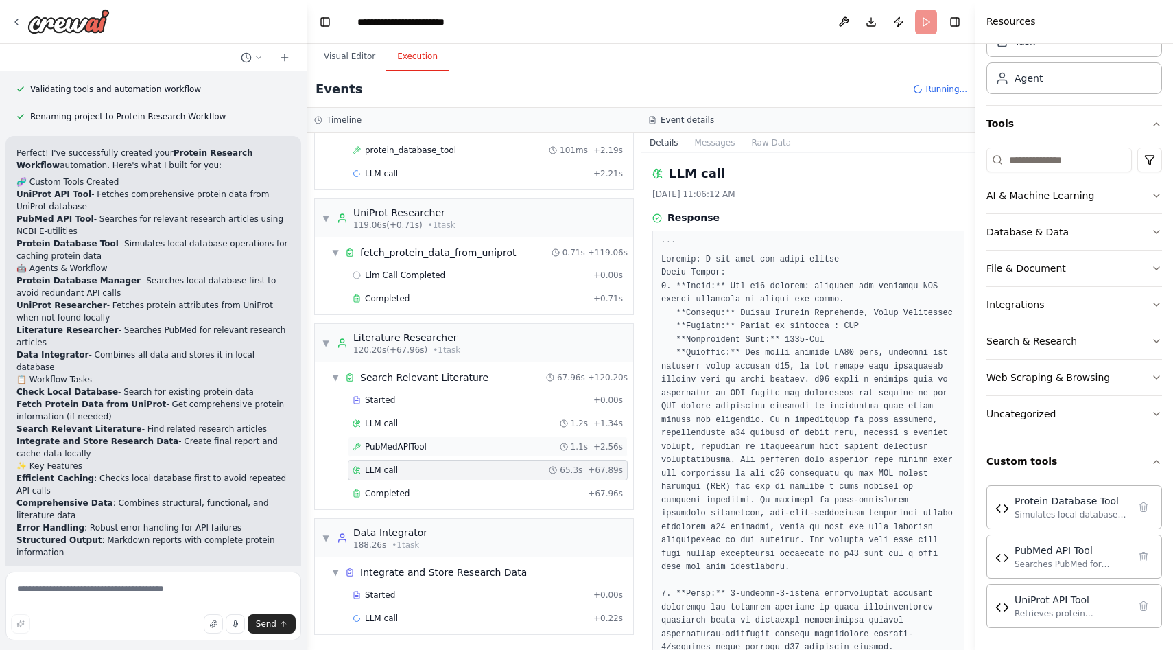
click at [398, 451] on span "PubMedAPITool" at bounding box center [396, 446] width 62 height 11
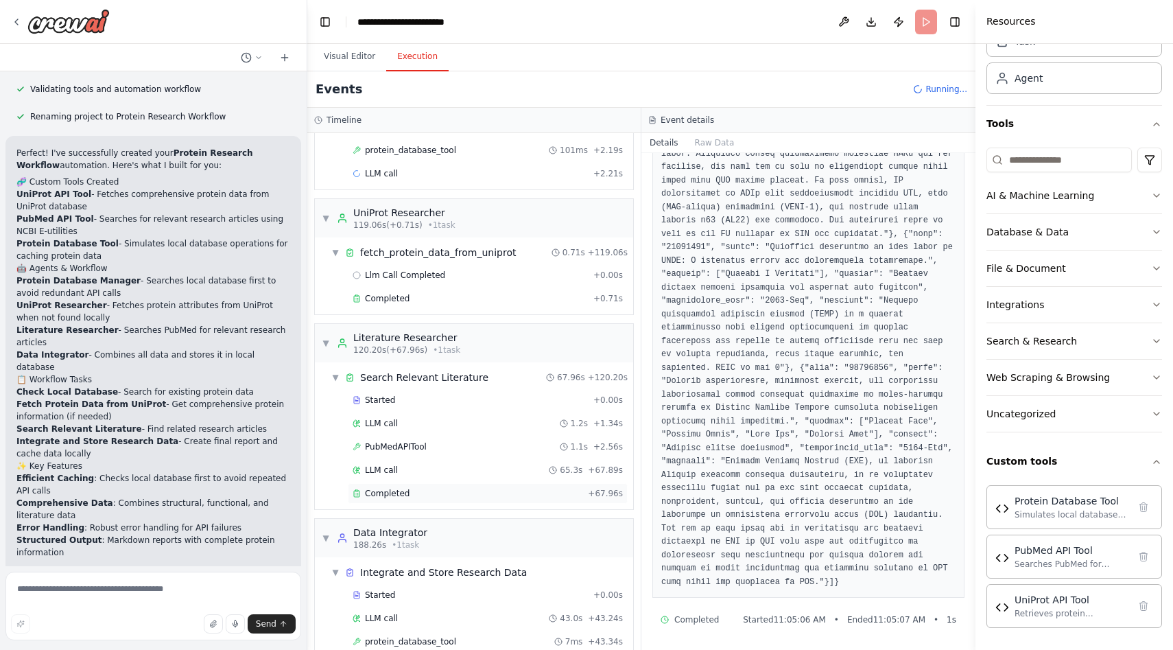
scroll to position [160, 0]
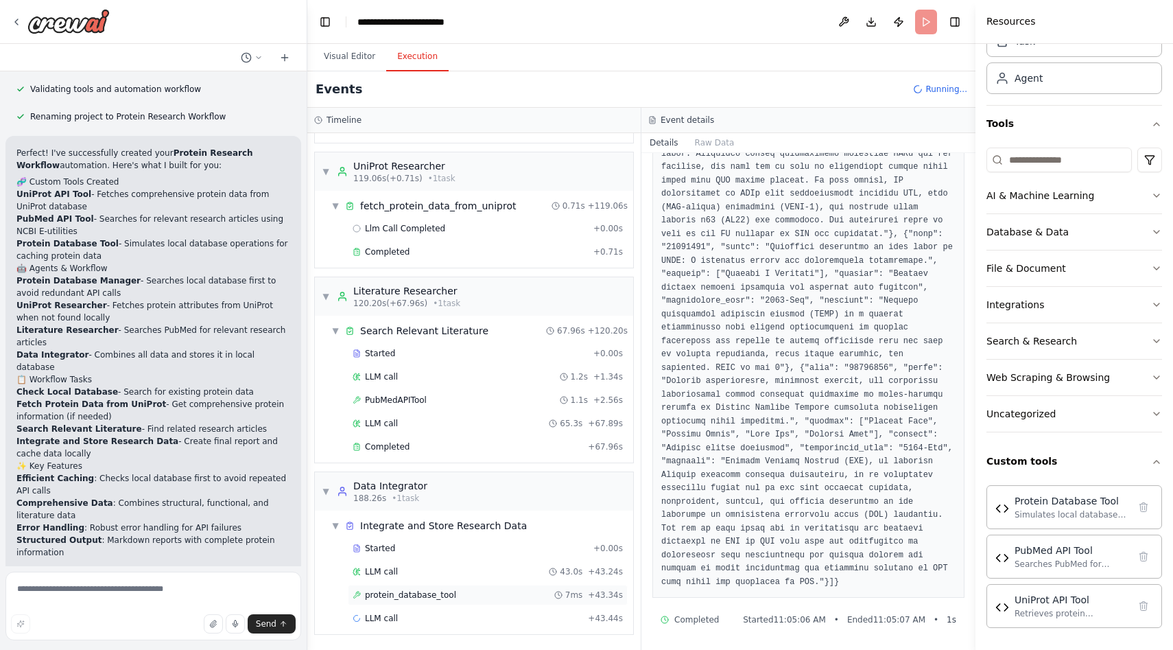
click at [420, 593] on span "protein_database_tool" at bounding box center [410, 594] width 91 height 11
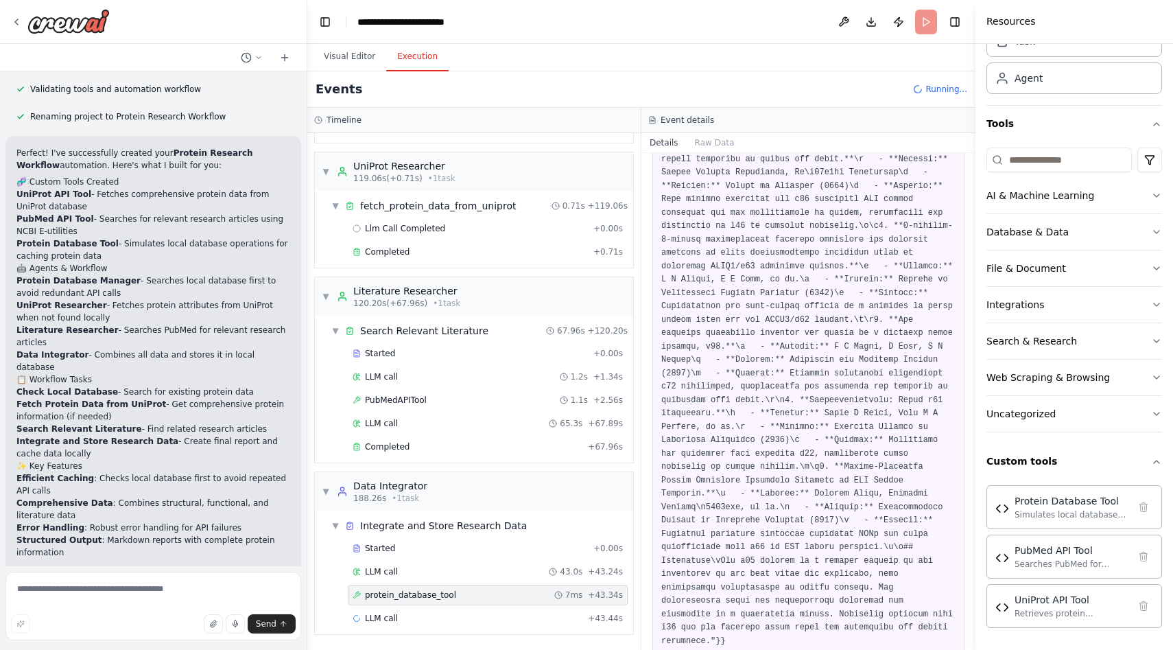
scroll to position [979, 0]
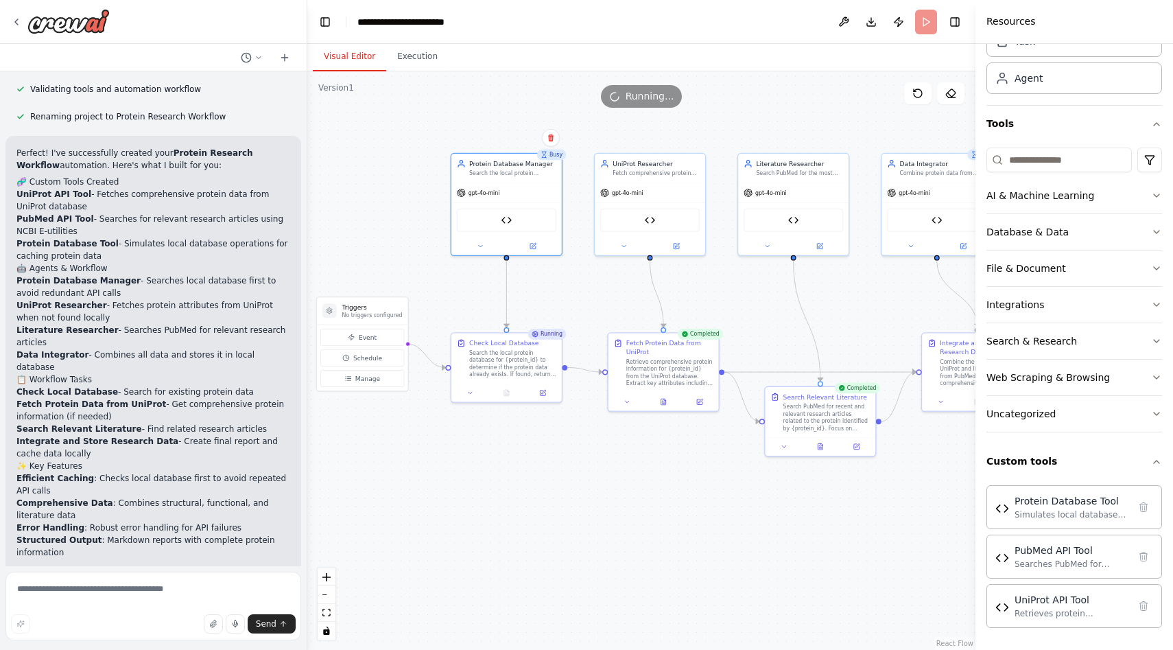
click at [354, 69] on button "Visual Editor" at bounding box center [349, 57] width 73 height 29
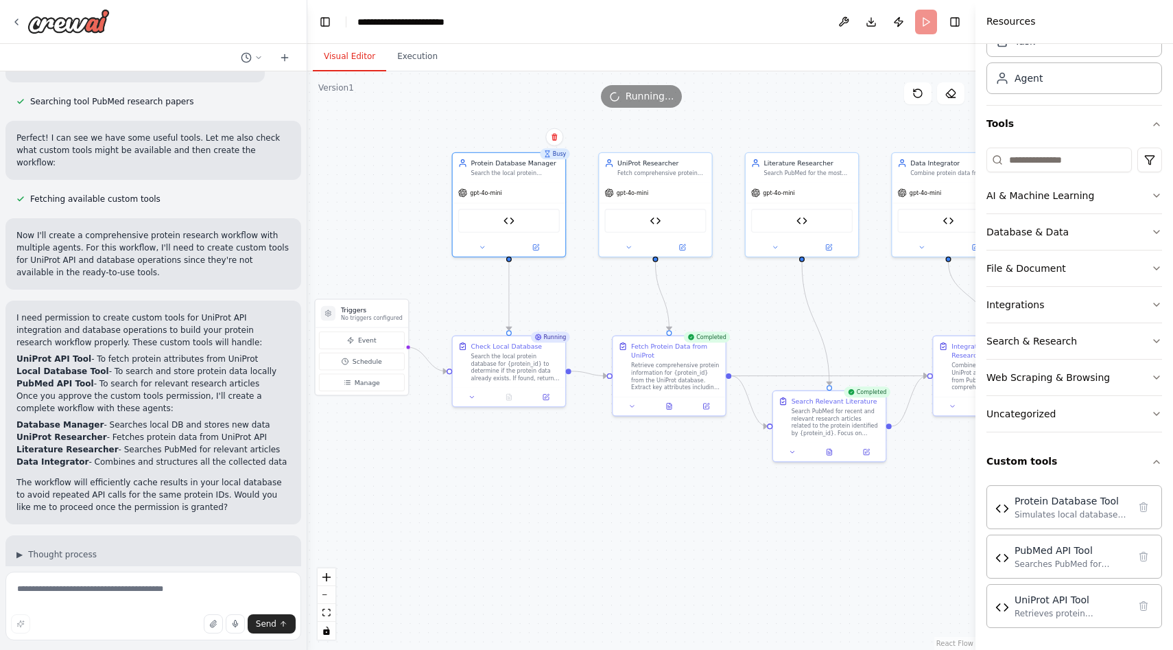
scroll to position [0, 0]
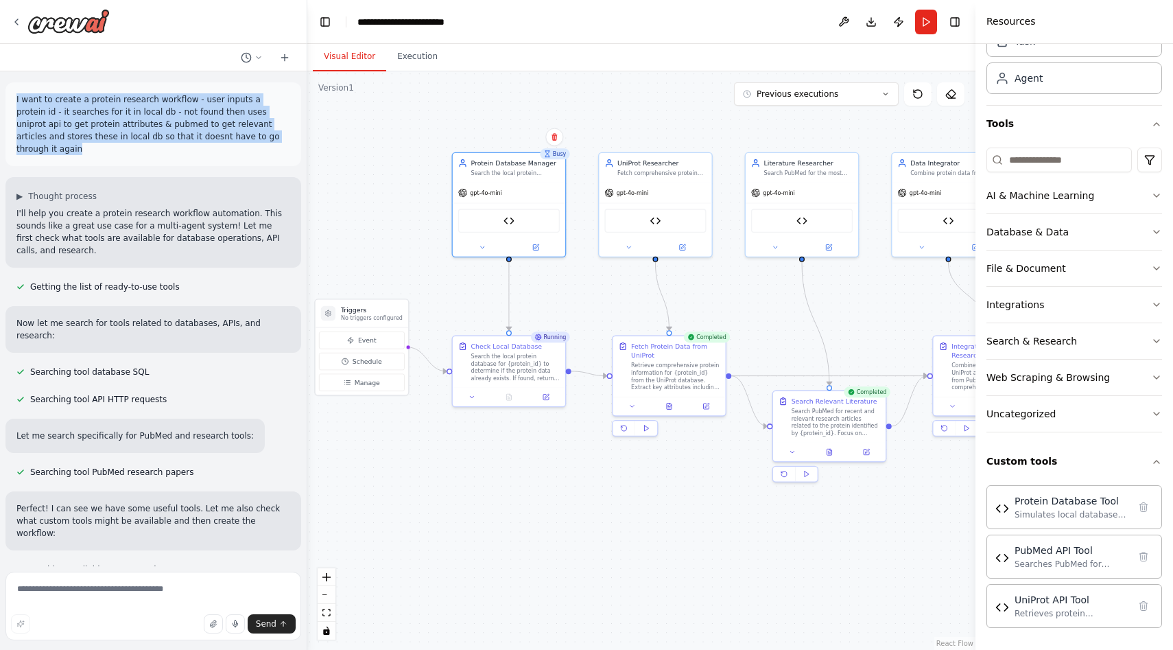
drag, startPoint x: 8, startPoint y: 101, endPoint x: 263, endPoint y: 139, distance: 258.1
click at [263, 139] on div "I want to create a protein research workflow - user inputs a protein id - it se…" at bounding box center [153, 124] width 296 height 84
click at [263, 139] on p "I want to create a protein research workflow - user inputs a protein id - it se…" at bounding box center [153, 124] width 274 height 62
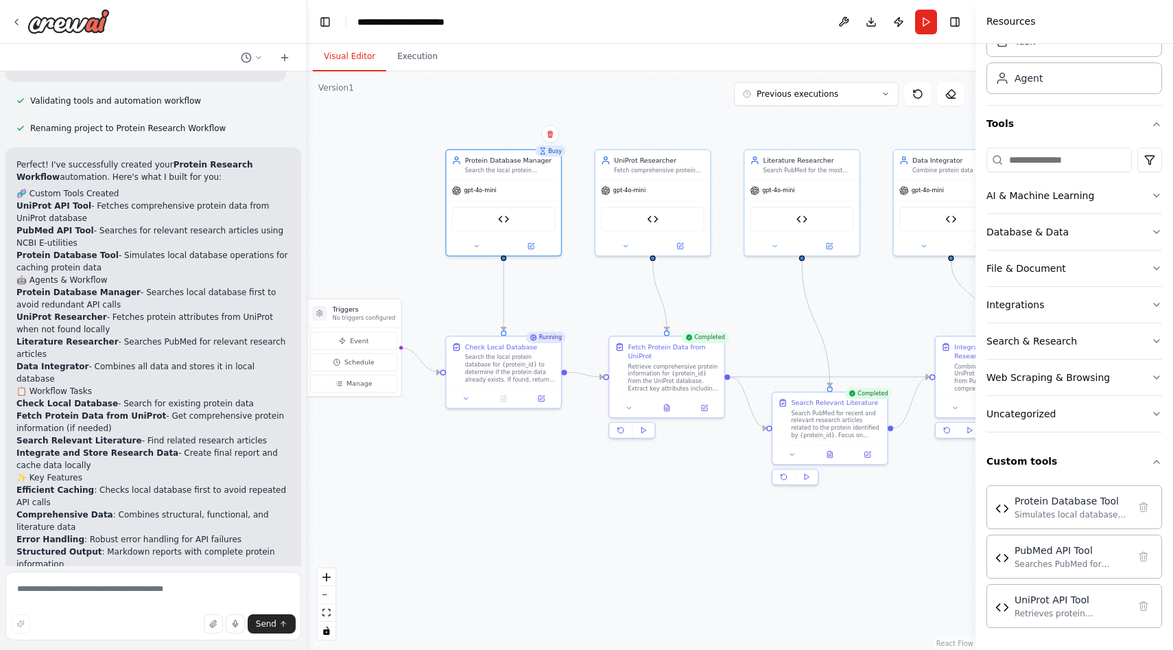
scroll to position [2339, 0]
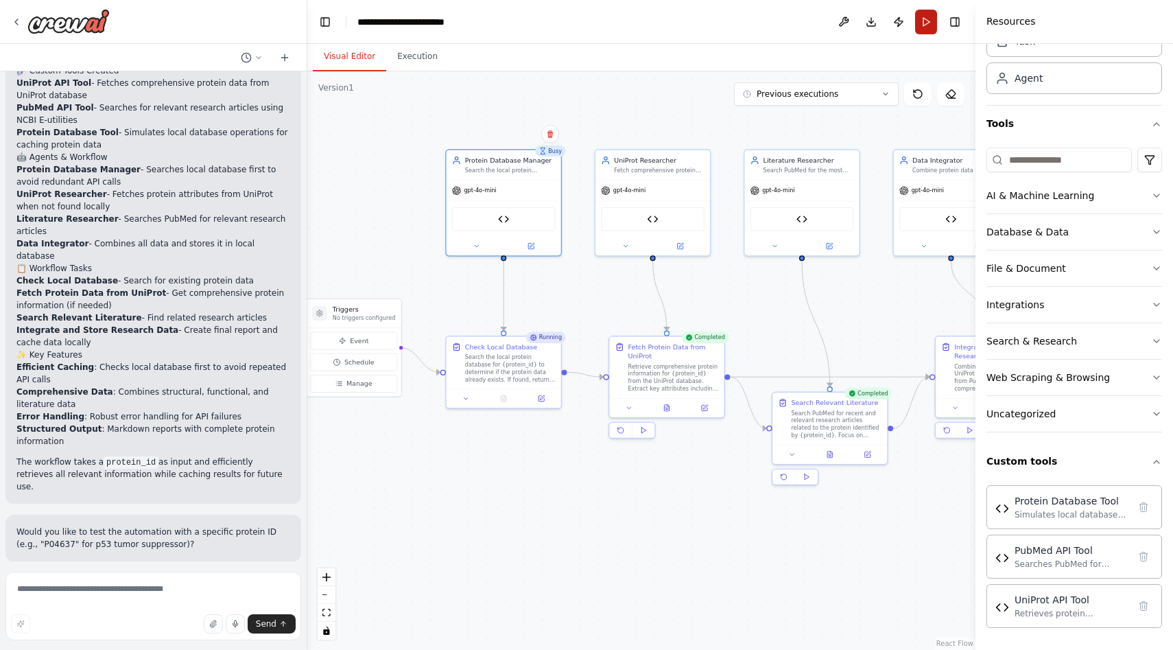
click at [927, 14] on button "Run" at bounding box center [926, 22] width 22 height 25
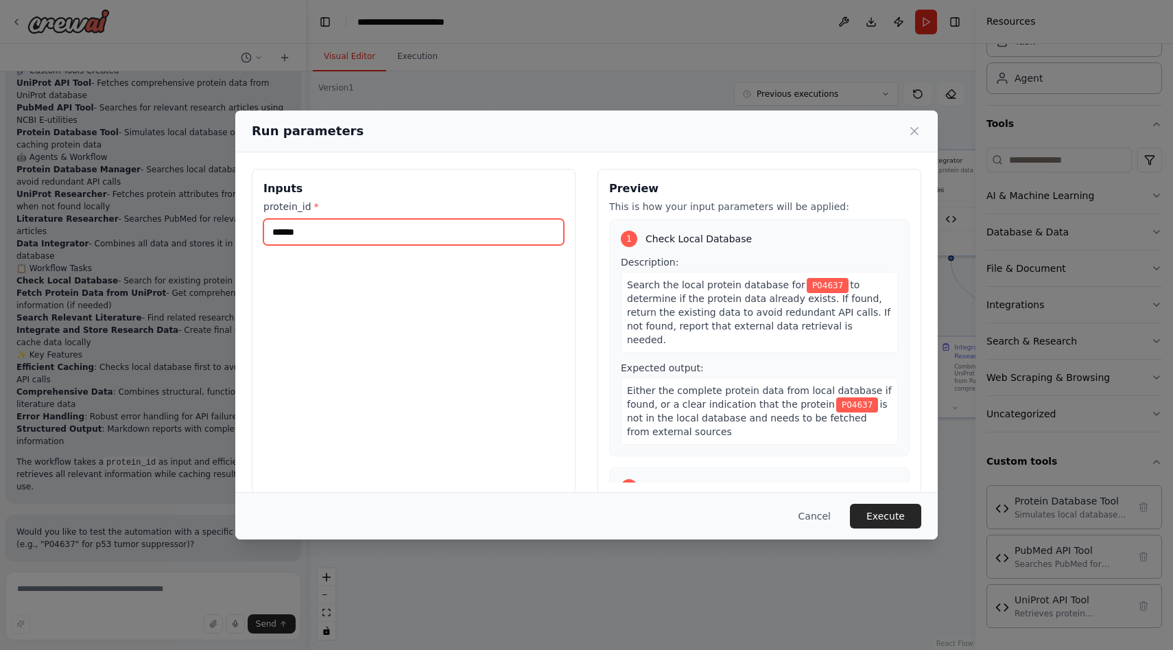
click at [311, 229] on input "******" at bounding box center [413, 232] width 300 height 26
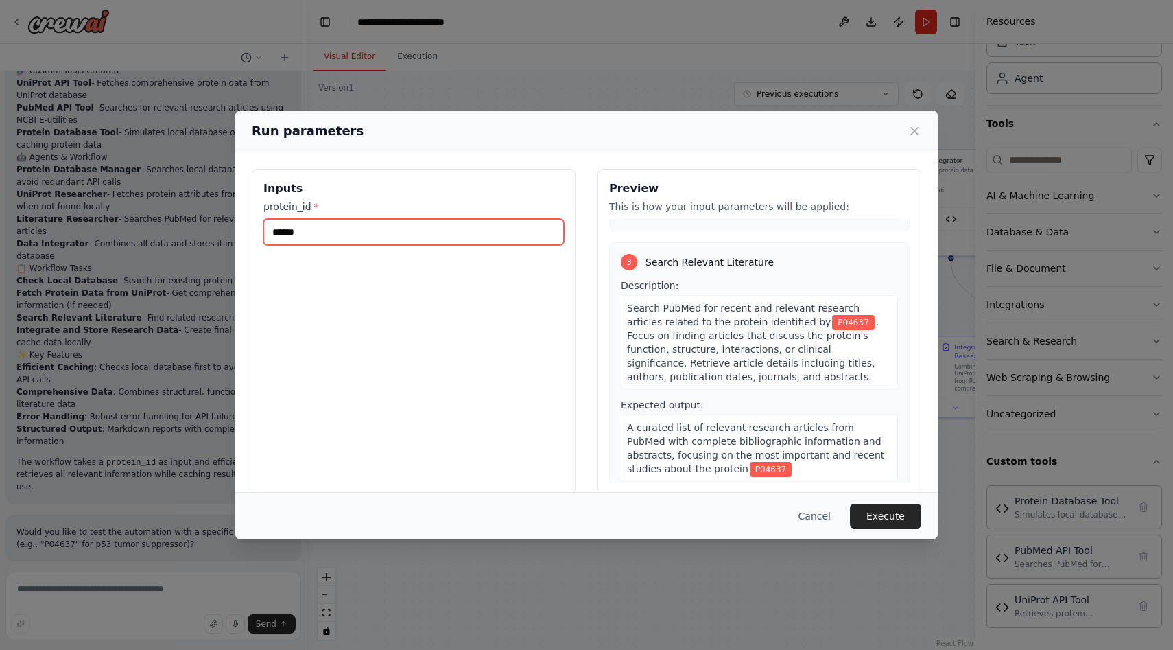
scroll to position [619, 0]
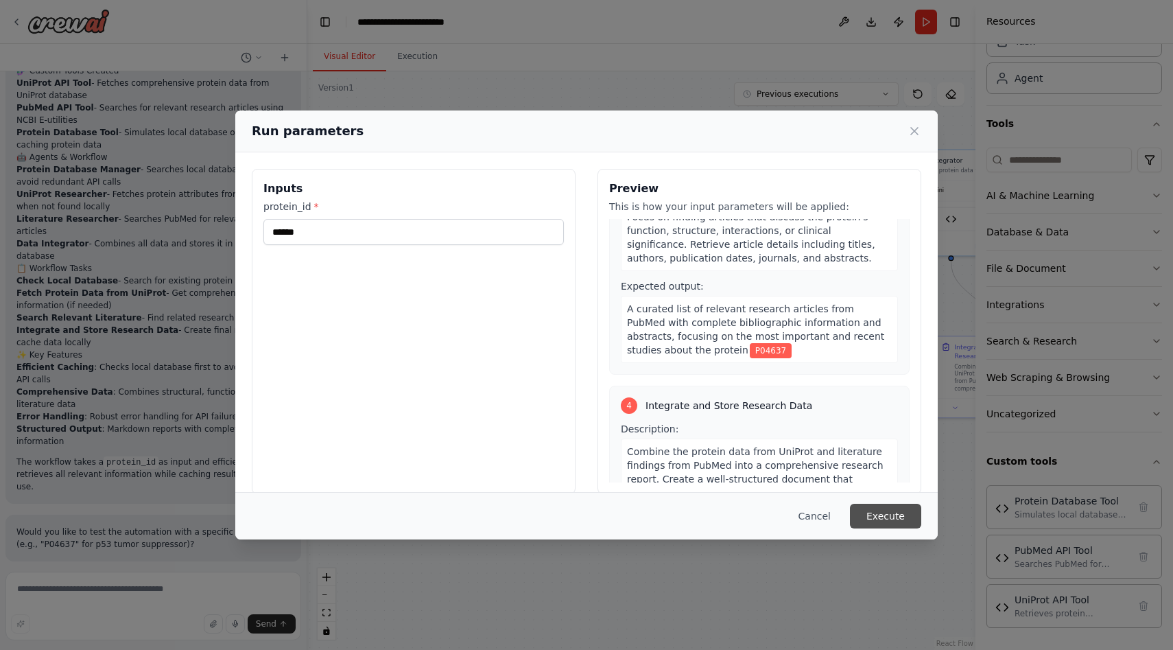
click at [889, 521] on button "Execute" at bounding box center [885, 516] width 71 height 25
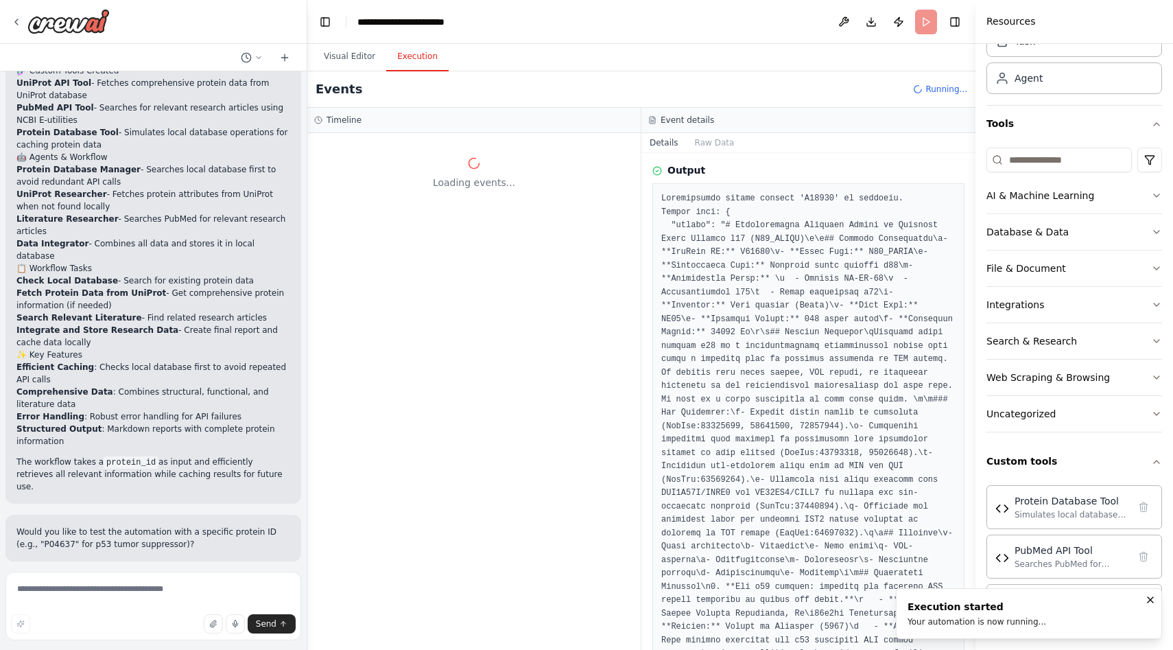
scroll to position [0, 0]
click at [715, 148] on button "Raw Data" at bounding box center [715, 142] width 56 height 19
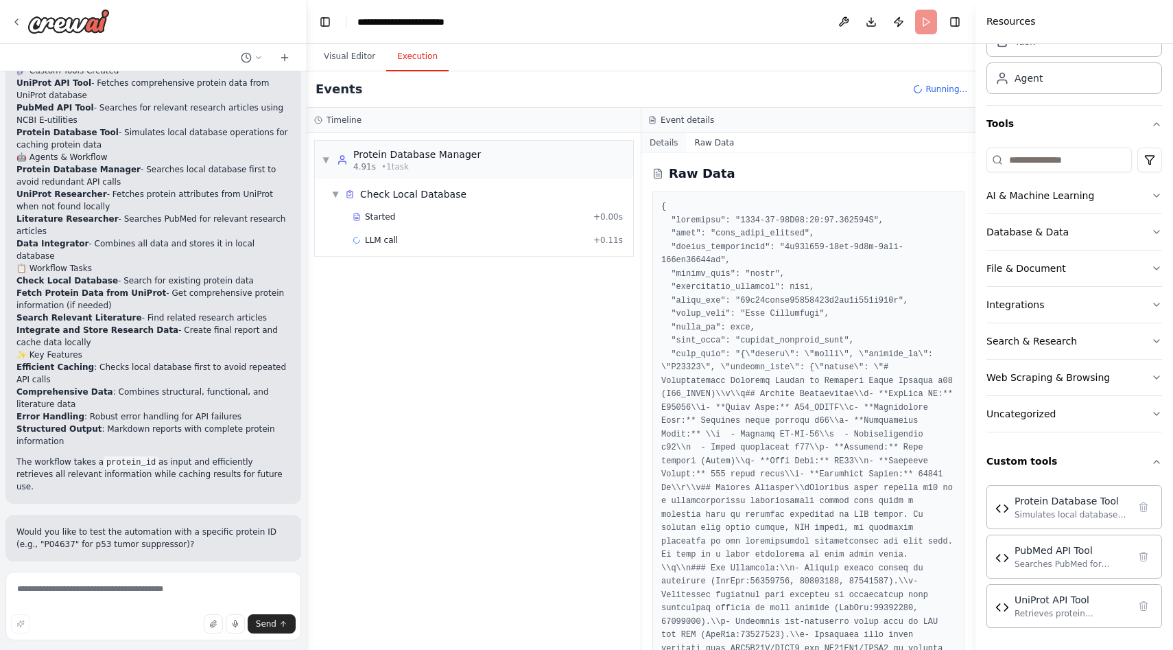
click at [680, 136] on button "Details" at bounding box center [663, 142] width 45 height 19
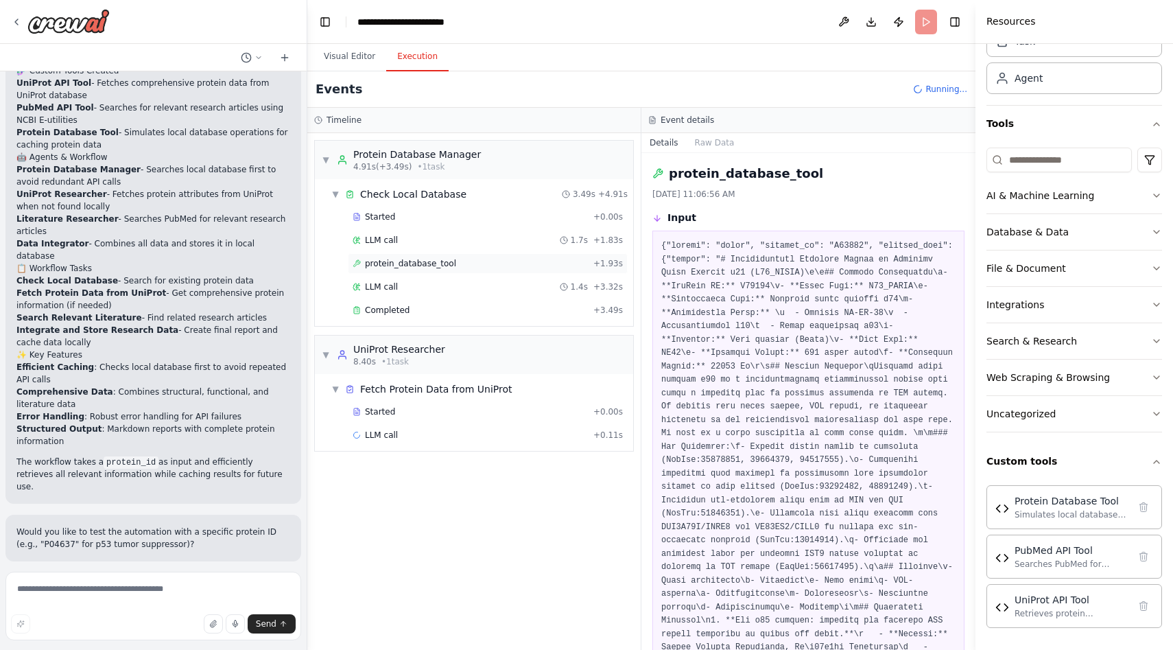
click at [415, 258] on span "protein_database_tool" at bounding box center [410, 263] width 91 height 11
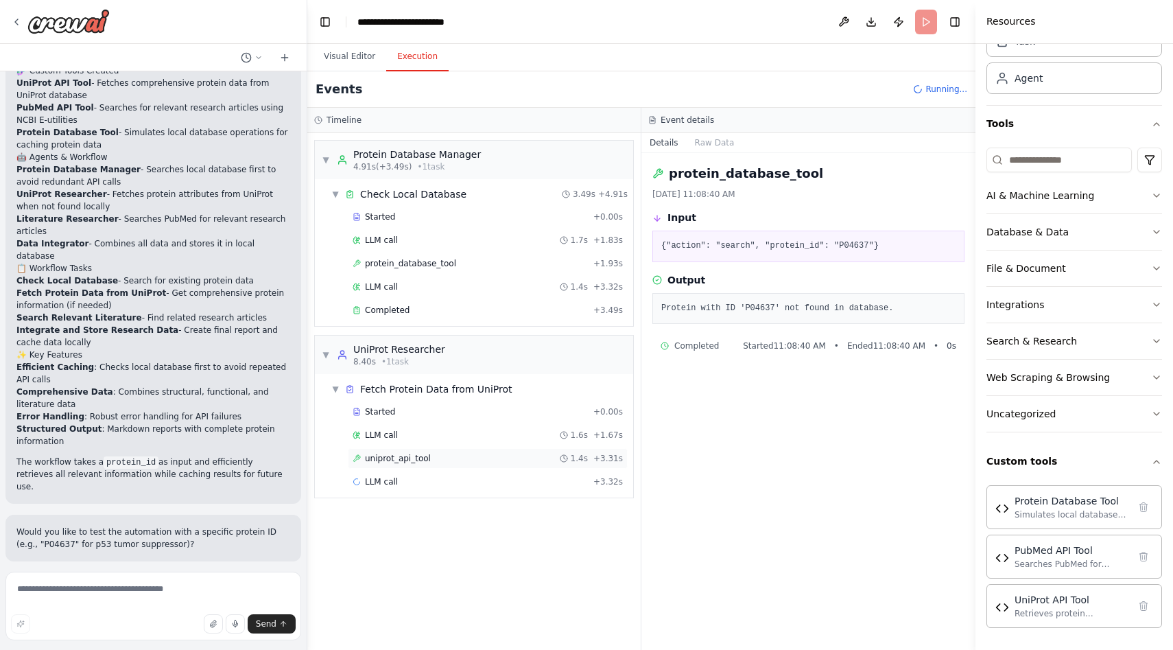
click at [394, 460] on span "uniprot_api_tool" at bounding box center [398, 458] width 66 height 11
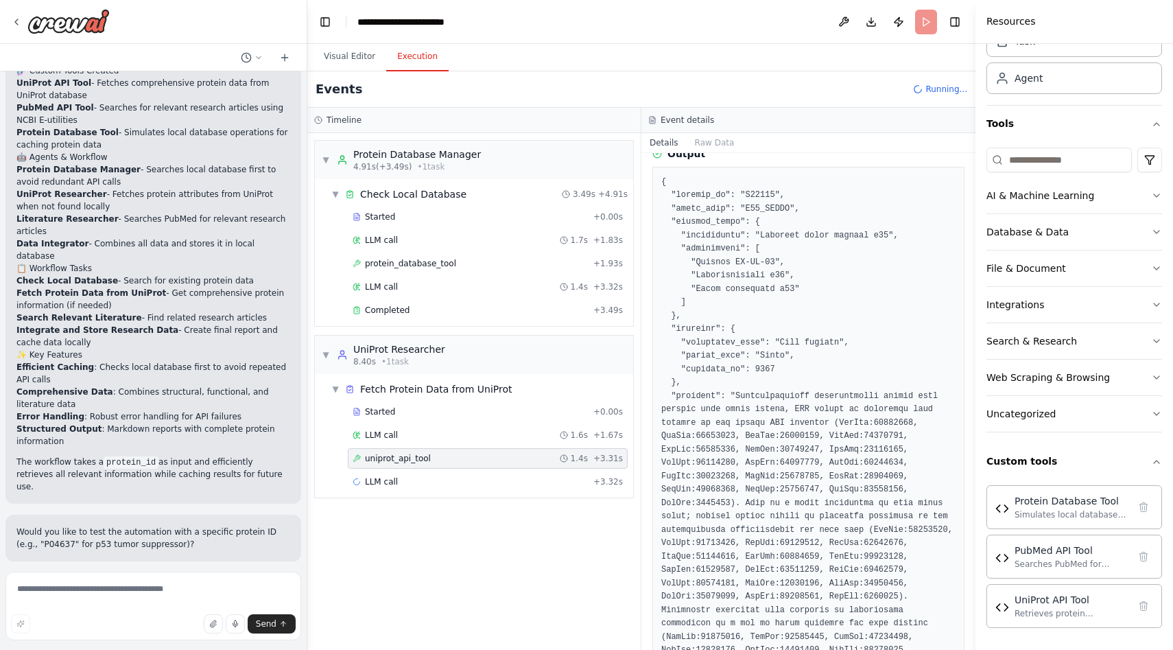
scroll to position [121, 0]
click at [382, 476] on span "LLM call" at bounding box center [381, 481] width 33 height 11
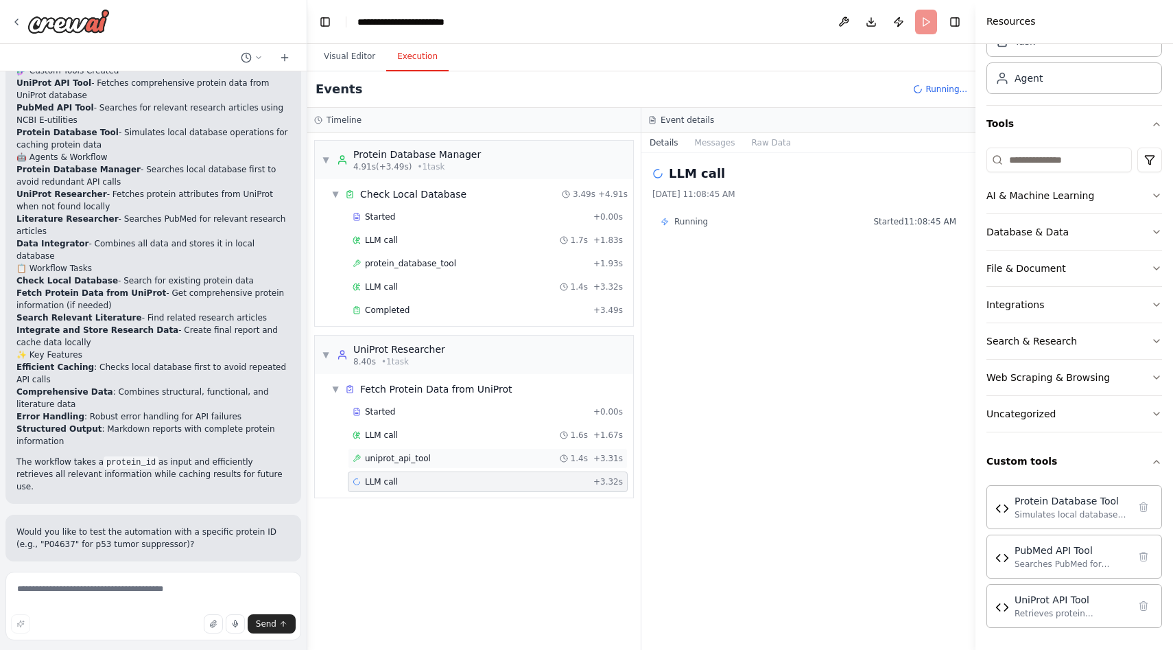
click at [386, 458] on span "uniprot_api_tool" at bounding box center [398, 458] width 66 height 11
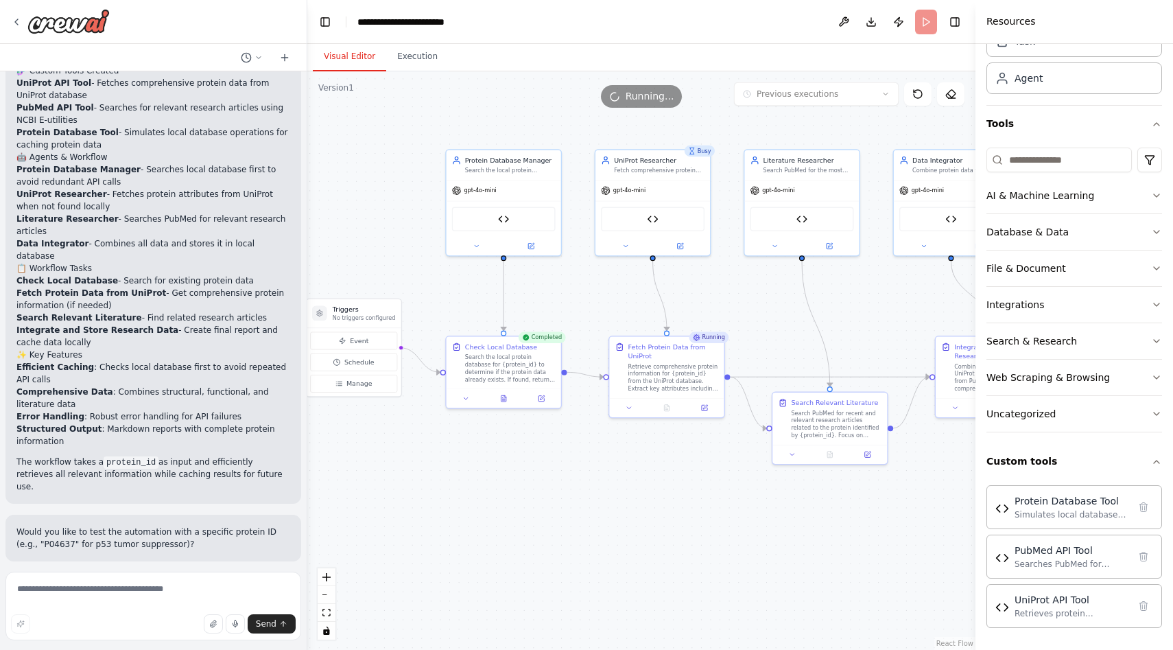
click at [343, 48] on button "Visual Editor" at bounding box center [349, 57] width 73 height 29
click at [1048, 565] on div "Searches PubMed for research articles related to proteins using NCBI E-utilitie…" at bounding box center [1072, 563] width 114 height 11
click at [1046, 554] on div "PubMed API Tool" at bounding box center [1072, 550] width 114 height 14
click at [997, 563] on img at bounding box center [1002, 557] width 14 height 14
click at [816, 214] on div "PubMed API Tool" at bounding box center [802, 217] width 104 height 24
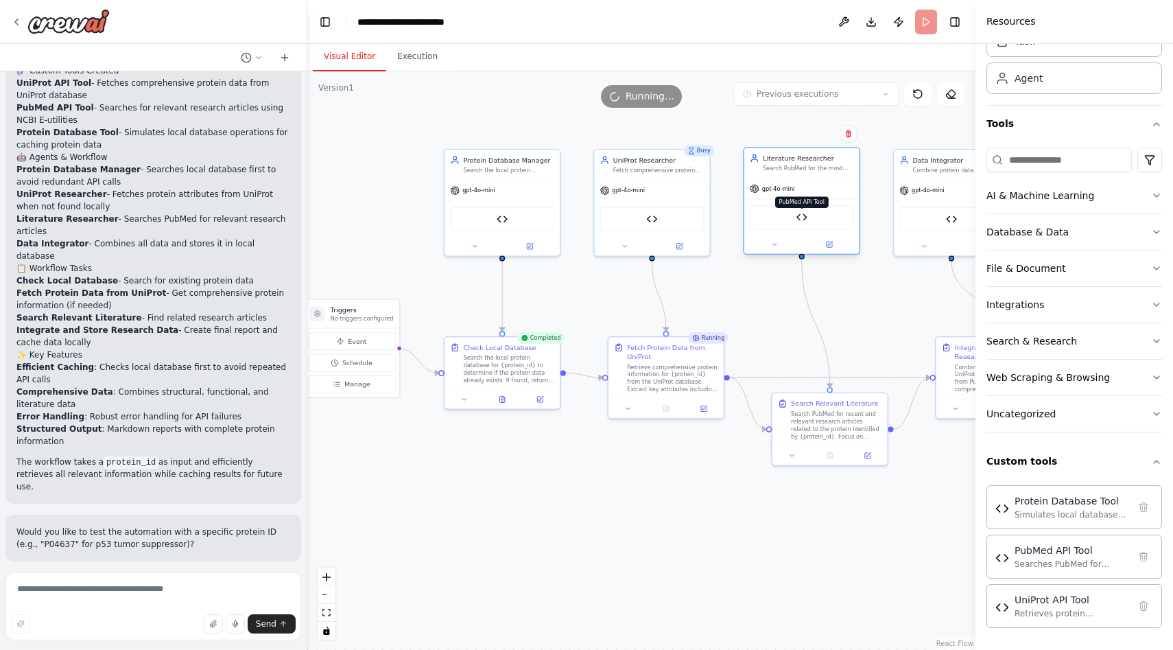
click at [801, 217] on img at bounding box center [801, 216] width 11 height 11
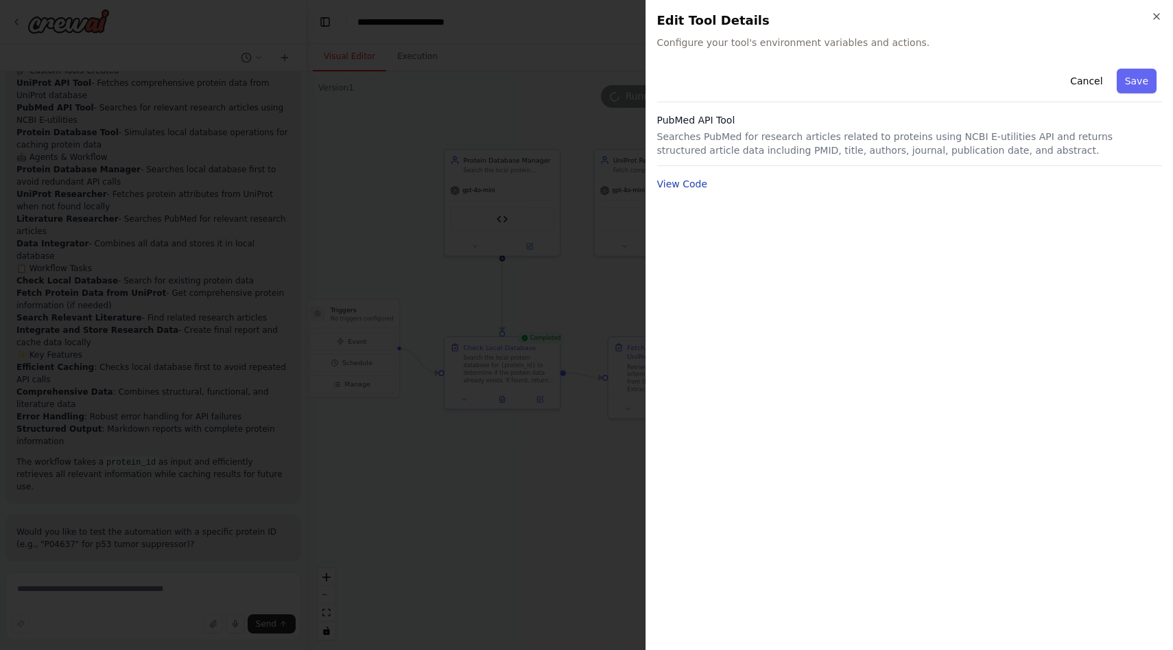
click at [687, 185] on button "View Code" at bounding box center [682, 184] width 51 height 14
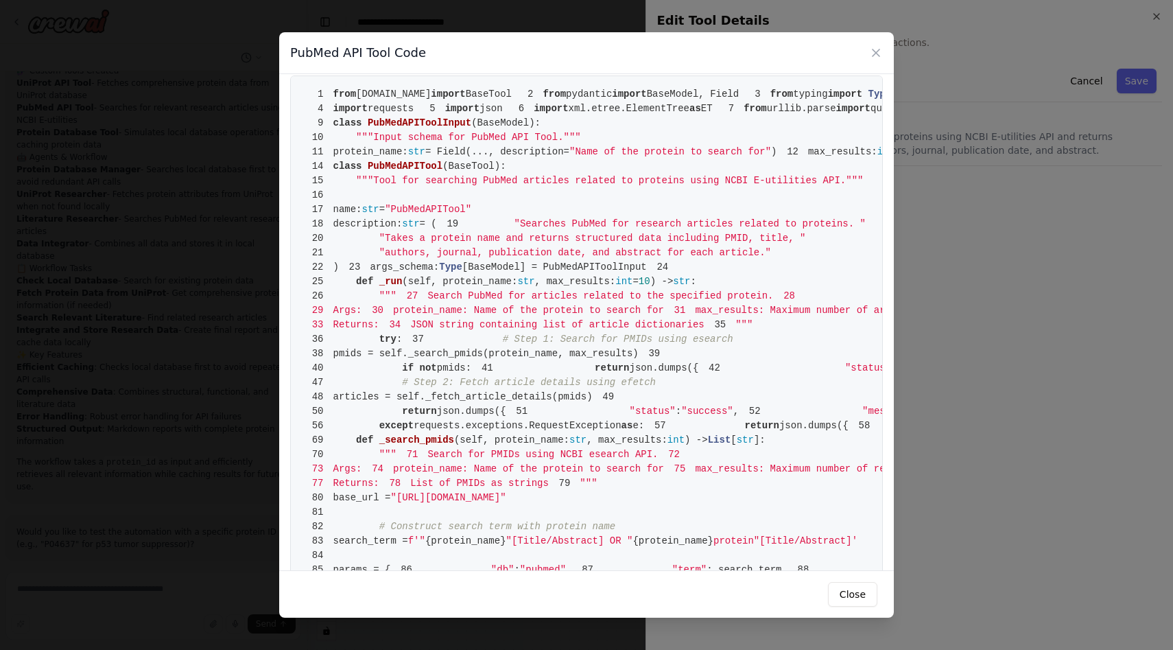
scroll to position [0, 0]
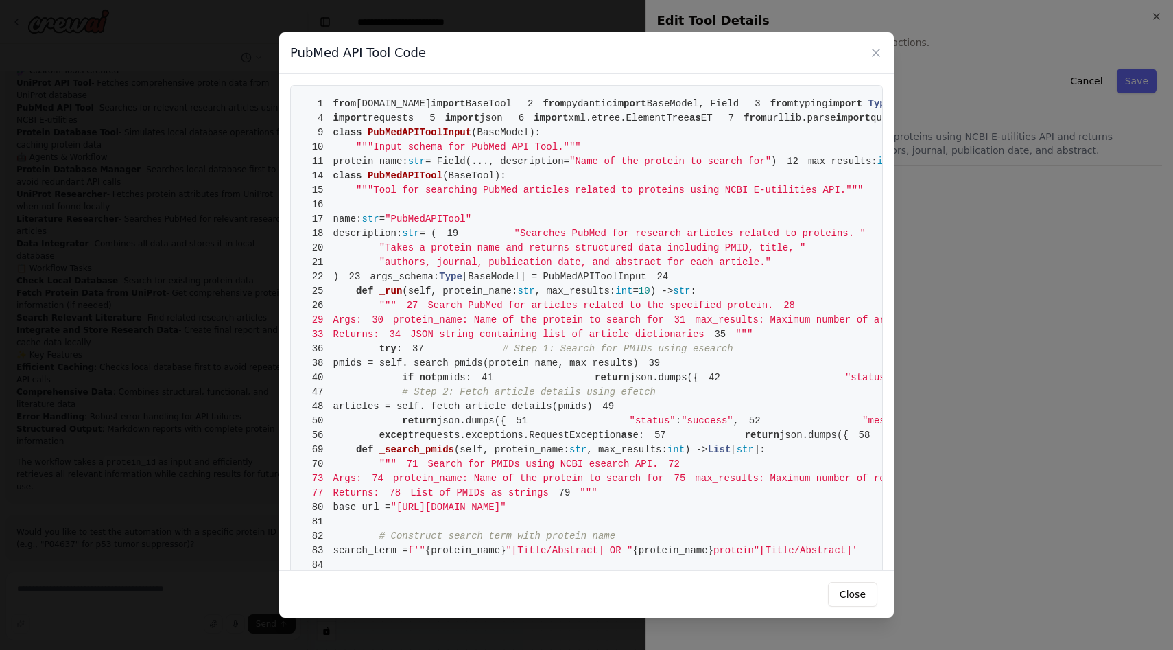
click at [873, 45] on div "PubMed API Tool Code" at bounding box center [586, 53] width 615 height 42
click at [874, 51] on icon at bounding box center [876, 52] width 7 height 7
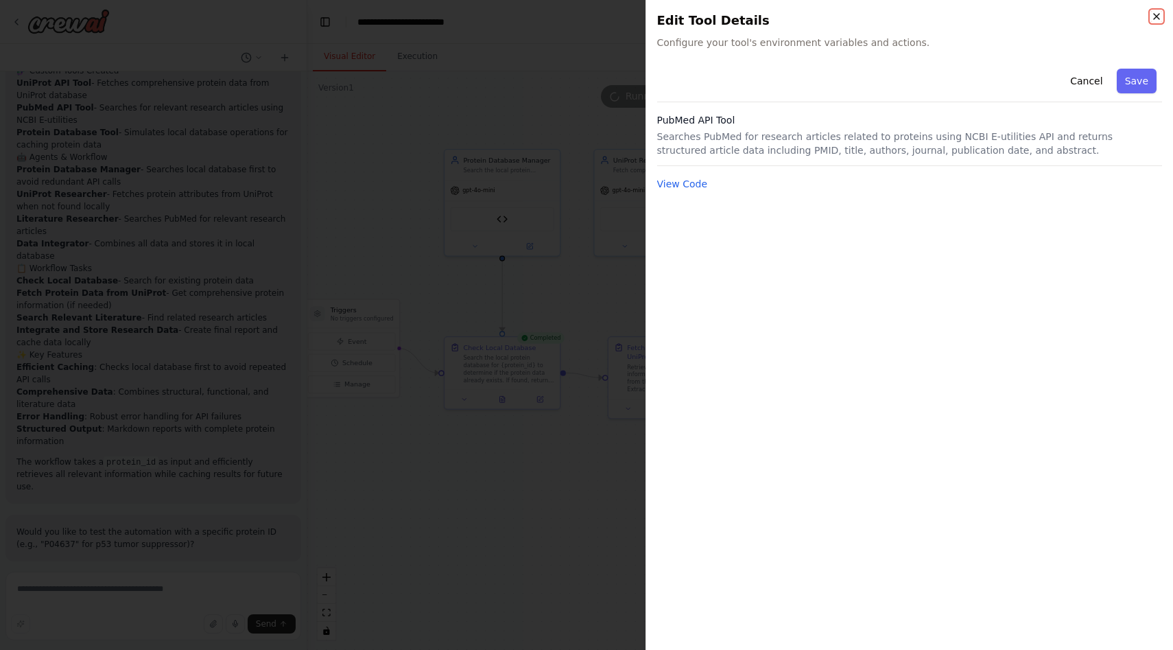
click at [1157, 18] on icon "button" at bounding box center [1156, 16] width 5 height 5
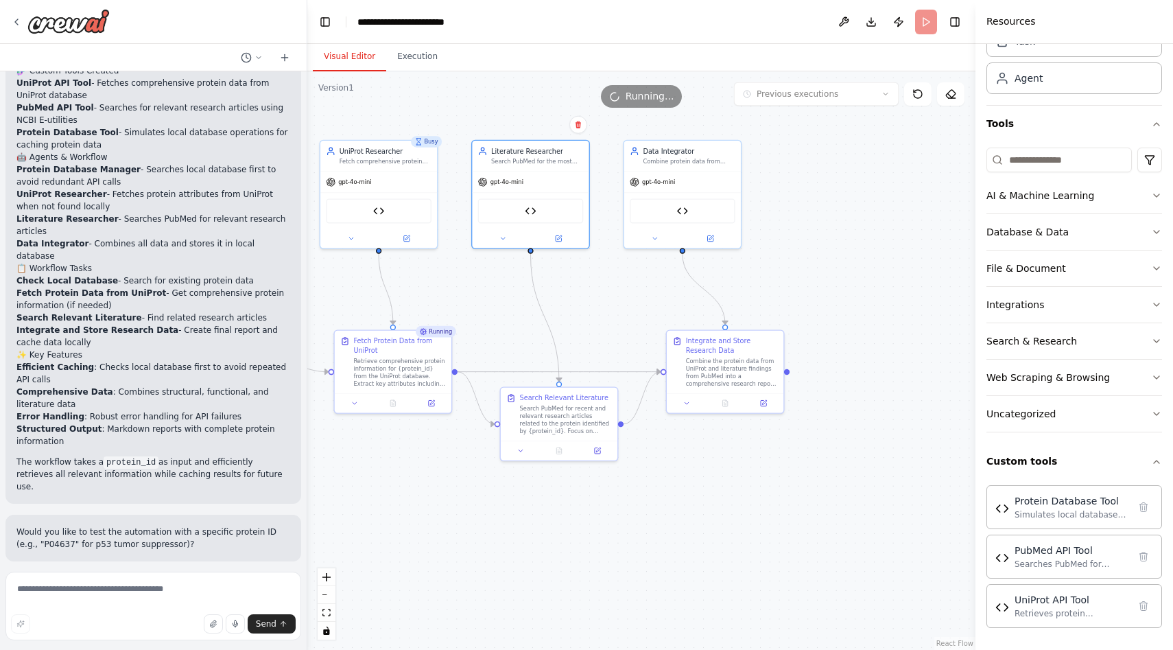
drag, startPoint x: 865, startPoint y: 307, endPoint x: 593, endPoint y: 297, distance: 272.5
click at [594, 298] on div ".deletable-edge-delete-btn { width: 20px; height: 20px; border: 0px solid #ffff…" at bounding box center [641, 360] width 668 height 578
click at [675, 208] on div "Protein Database Tool" at bounding box center [682, 207] width 106 height 25
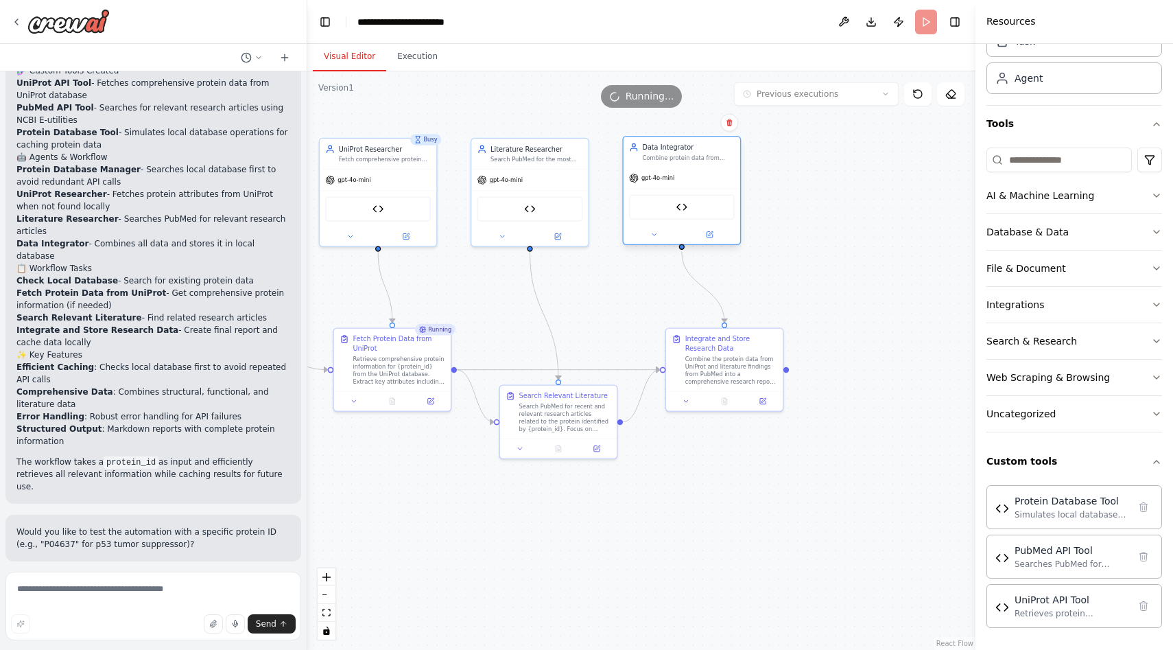
click at [675, 208] on div "Protein Database Tool" at bounding box center [682, 207] width 106 height 25
click at [427, 51] on button "Execution" at bounding box center [417, 57] width 62 height 29
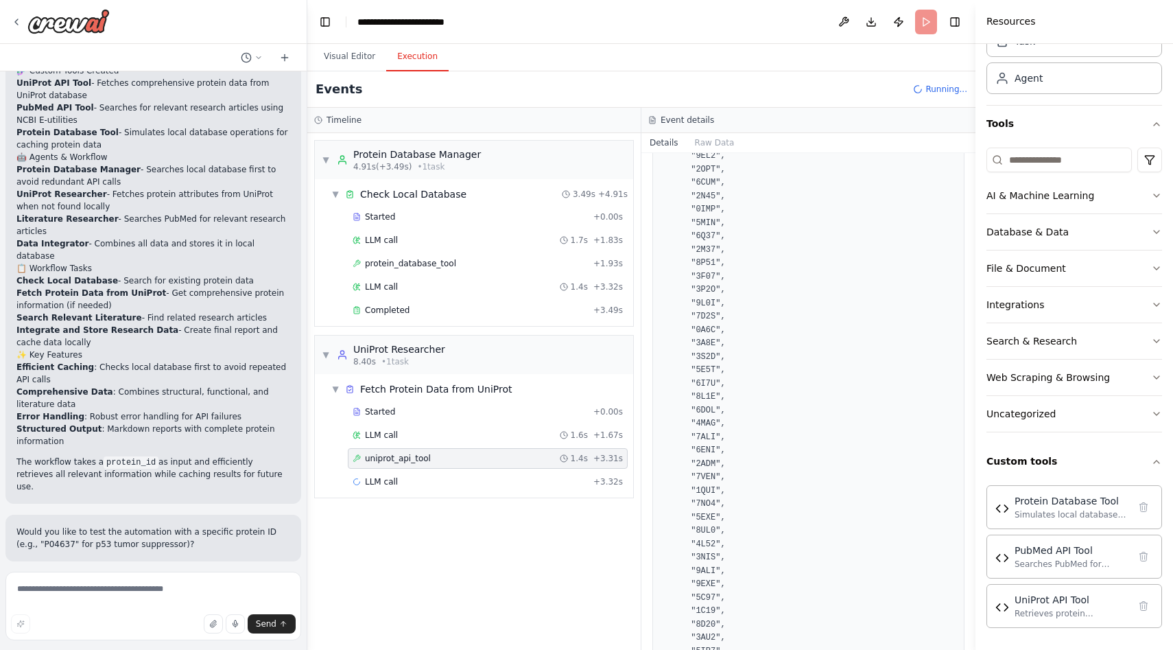
scroll to position [6682, 0]
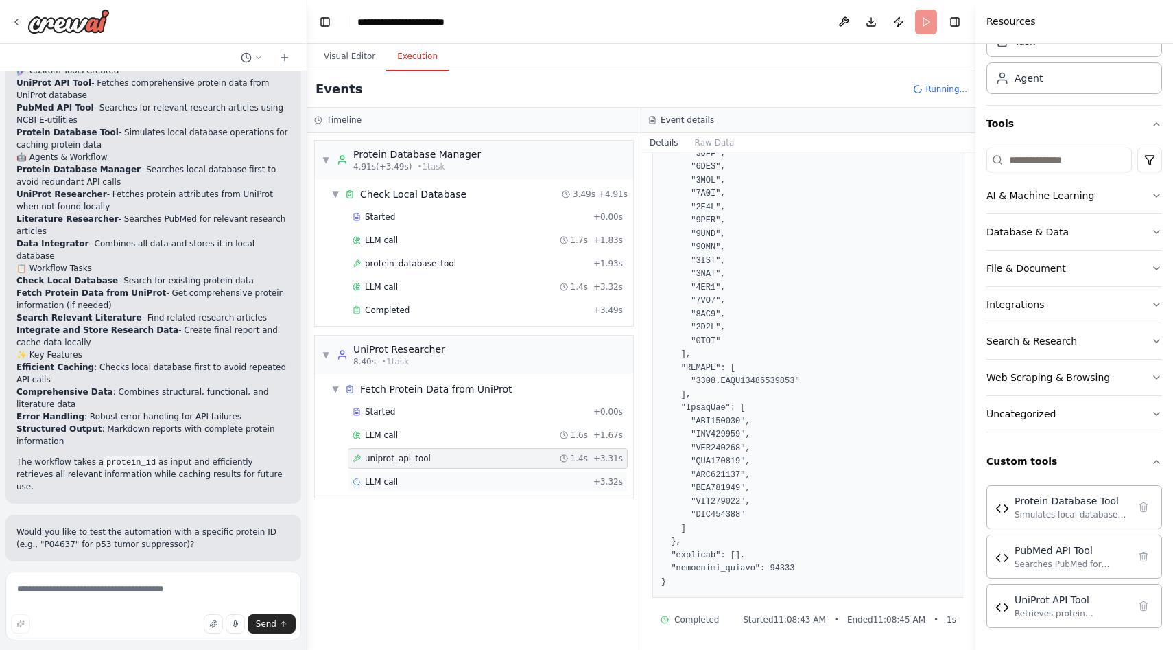
click at [373, 484] on span "LLM call" at bounding box center [381, 481] width 33 height 11
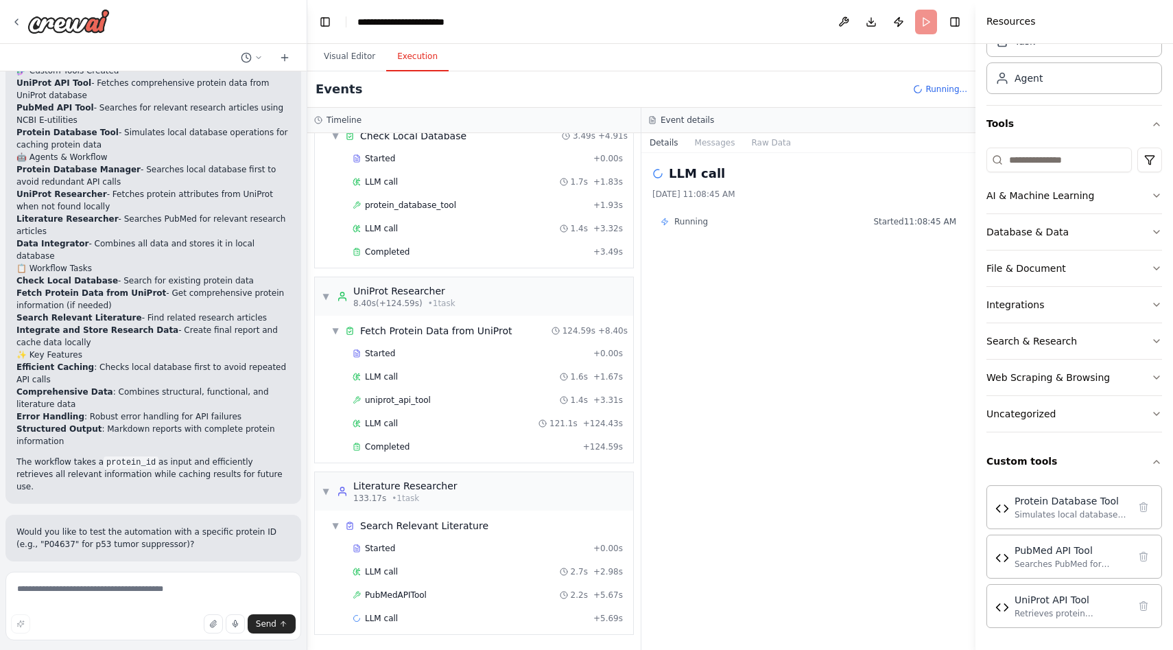
scroll to position [0, 0]
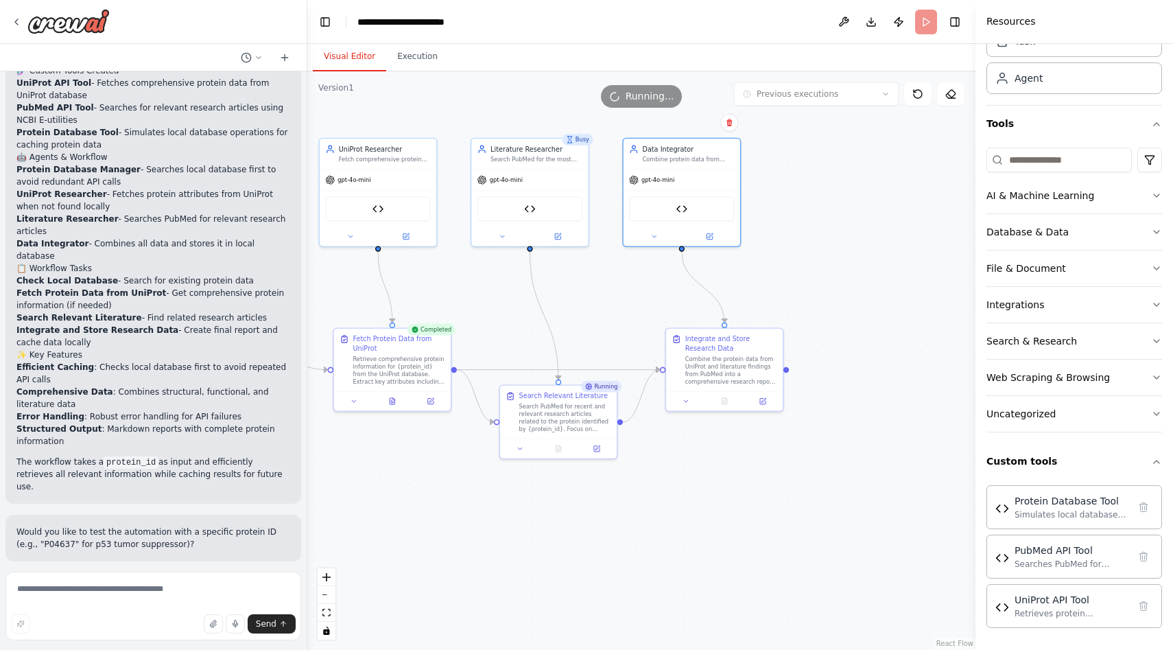
click at [355, 54] on button "Visual Editor" at bounding box center [349, 57] width 73 height 29
click at [540, 311] on icon "Edge from c650637e-bc9f-4605-9756-01bdf1ae2232 to cb1fa2ff-ae92-4245-8c0c-f917b…" at bounding box center [544, 316] width 29 height 128
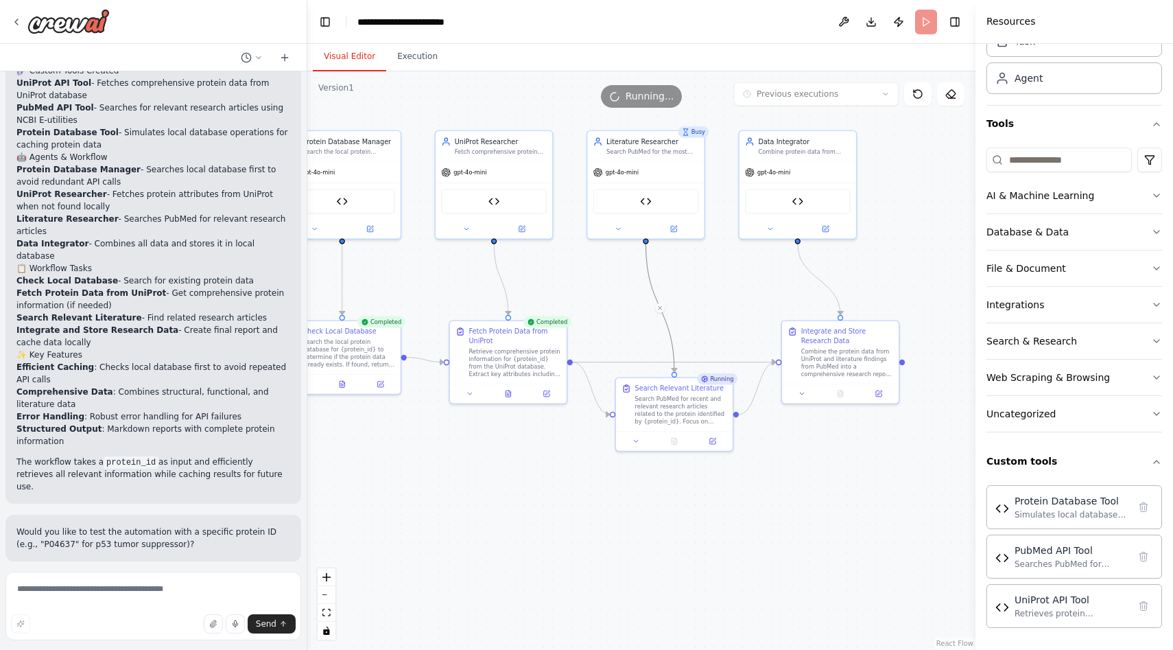
drag, startPoint x: 558, startPoint y: 296, endPoint x: 673, endPoint y: 287, distance: 115.6
click at [673, 287] on div ".deletable-edge-delete-btn { width: 20px; height: 20px; border: 0px solid #ffff…" at bounding box center [641, 360] width 668 height 578
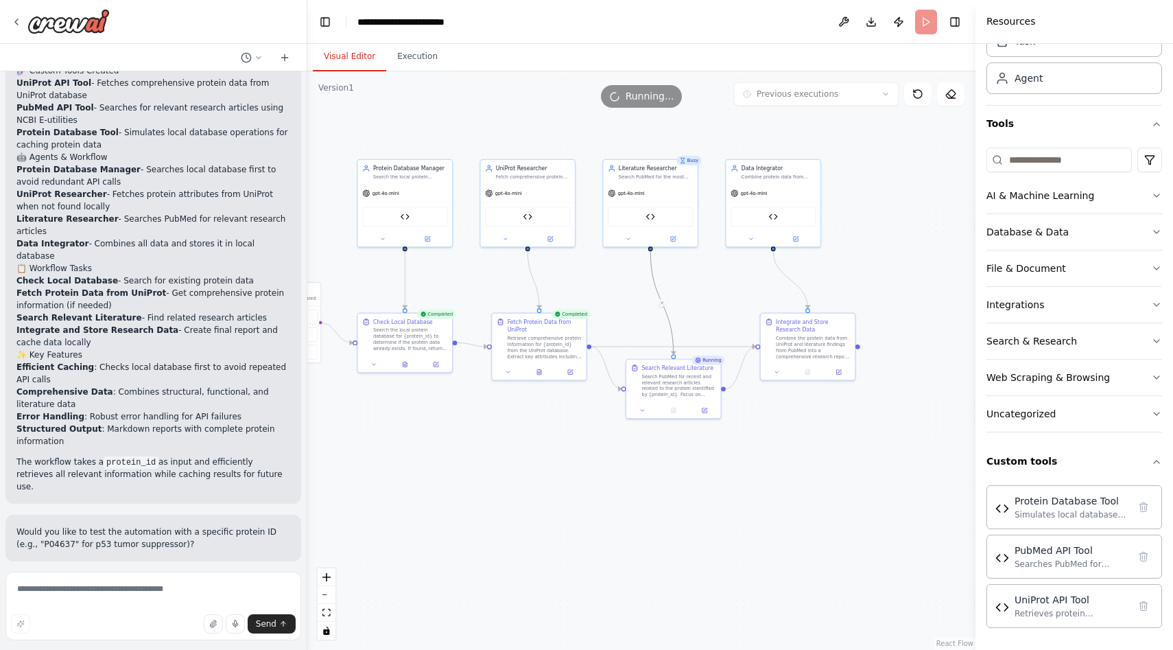
click at [673, 287] on div ".deletable-edge-delete-btn { width: 20px; height: 20px; border: 0px solid #ffff…" at bounding box center [641, 360] width 668 height 578
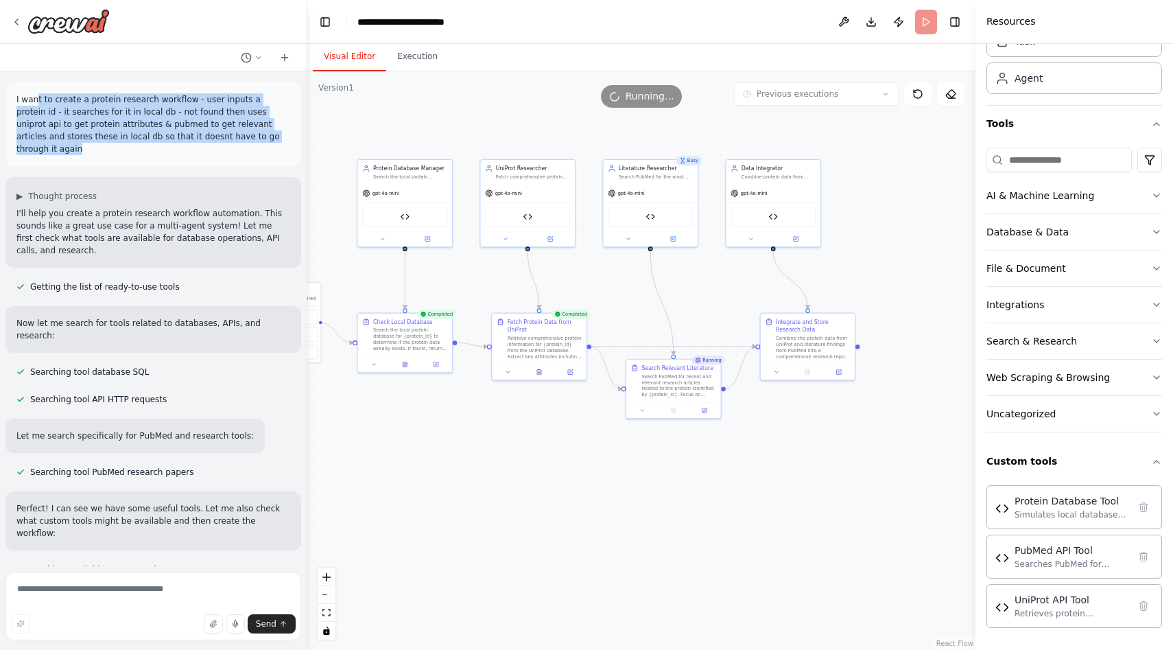
drag, startPoint x: 37, startPoint y: 96, endPoint x: 275, endPoint y: 149, distance: 243.8
click at [275, 149] on div "I want to create a protein research workflow - user inputs a protein id - it se…" at bounding box center [153, 124] width 296 height 84
drag, startPoint x: 196, startPoint y: 101, endPoint x: 227, endPoint y: 139, distance: 49.3
click at [227, 139] on p "I want to create a protein research workflow - user inputs a protein id - it se…" at bounding box center [153, 124] width 274 height 62
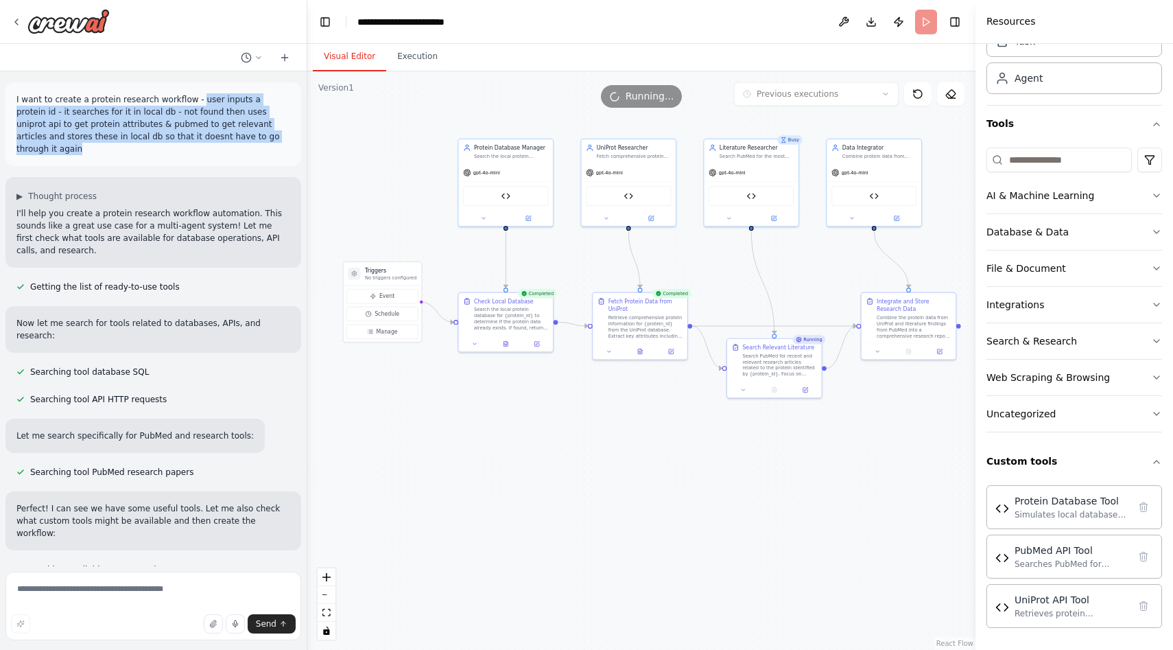
drag, startPoint x: 479, startPoint y: 297, endPoint x: 580, endPoint y: 276, distance: 102.9
click at [580, 276] on div ".deletable-edge-delete-btn { width: 20px; height: 20px; border: 0px solid #ffff…" at bounding box center [641, 360] width 668 height 578
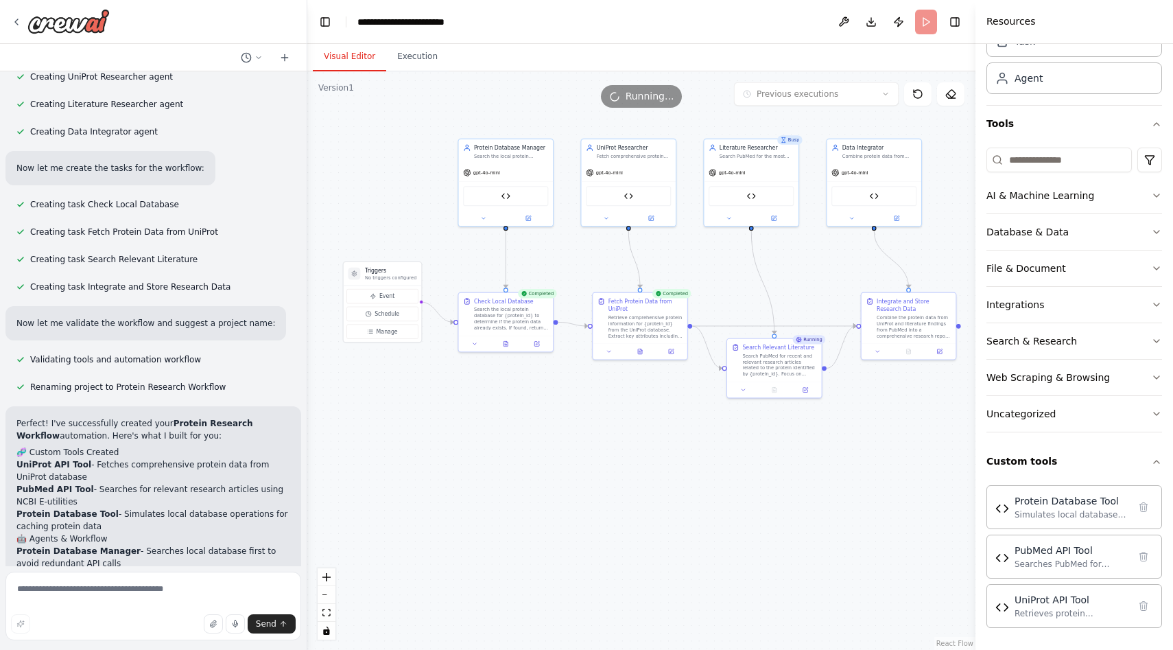
scroll to position [2339, 0]
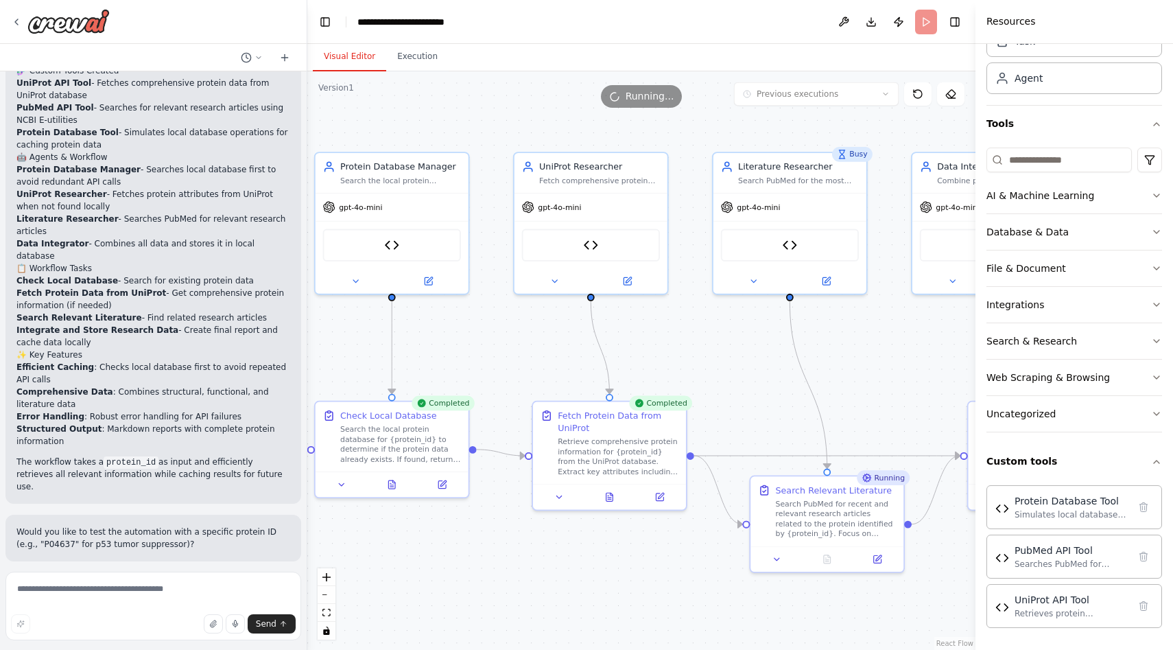
drag, startPoint x: 573, startPoint y: 314, endPoint x: 466, endPoint y: 351, distance: 112.8
click at [477, 370] on div ".deletable-edge-delete-btn { width: 20px; height: 20px; border: 0px solid #ffff…" at bounding box center [641, 360] width 668 height 578
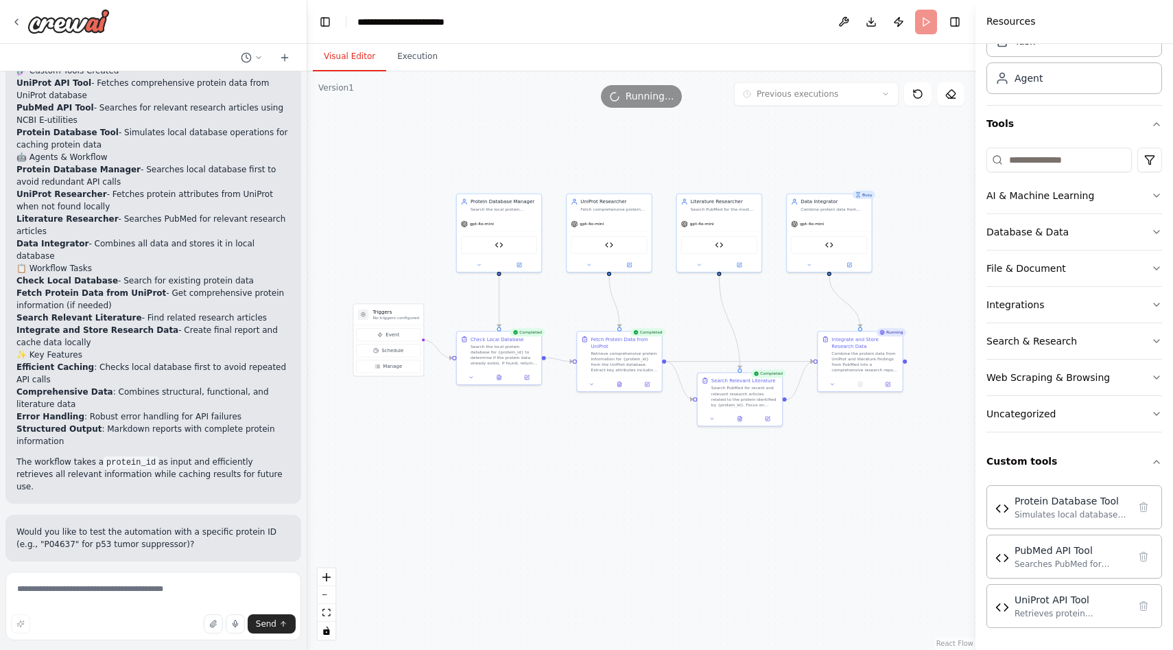
drag, startPoint x: 657, startPoint y: 587, endPoint x: 591, endPoint y: 605, distance: 68.4
click at [591, 605] on div ".deletable-edge-delete-btn { width: 20px; height: 20px; border: 0px solid #ffff…" at bounding box center [641, 360] width 668 height 578
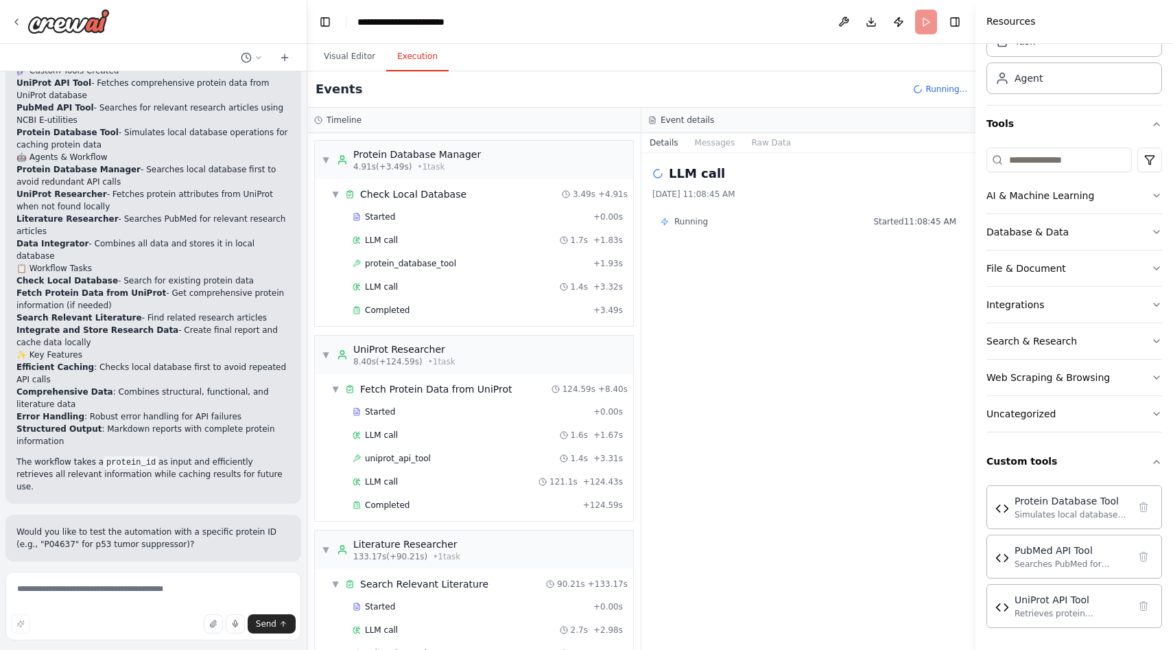
click at [427, 54] on button "Execution" at bounding box center [417, 57] width 62 height 29
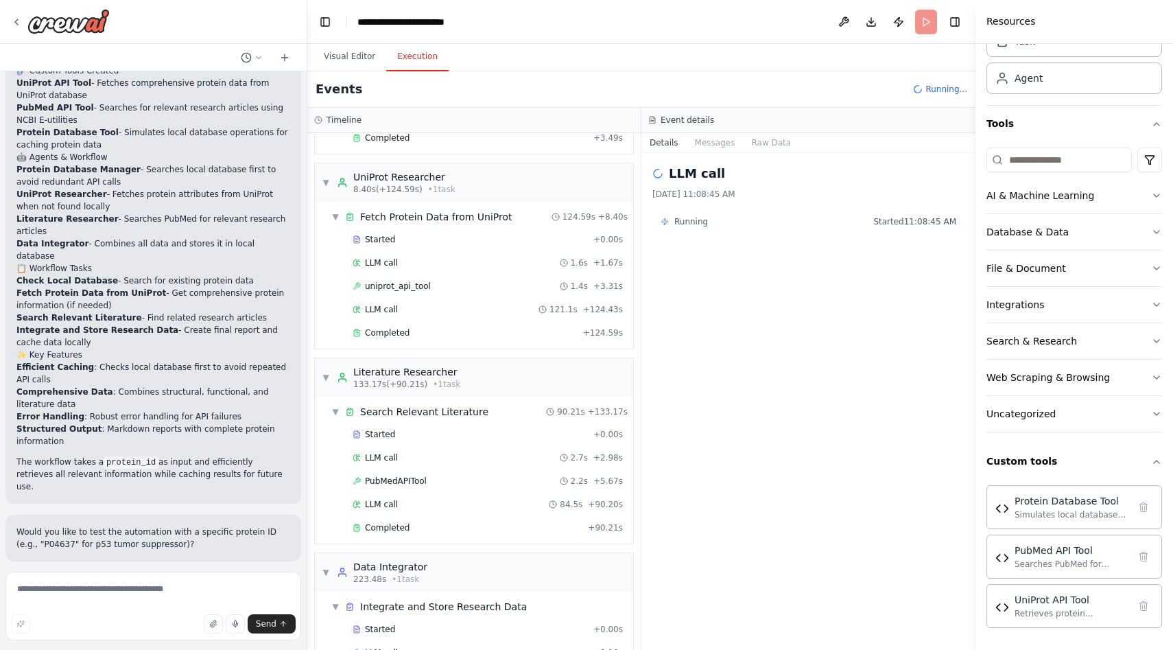
scroll to position [181, 0]
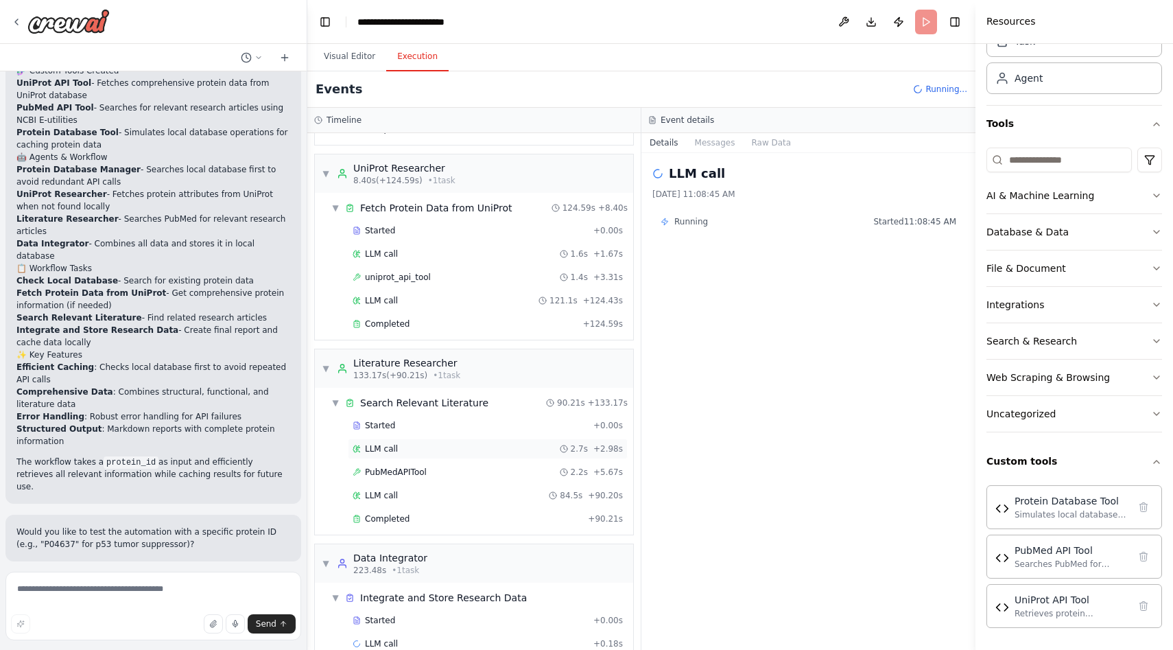
click at [412, 454] on div "LLM call 2.7s + 2.98s" at bounding box center [488, 448] width 280 height 21
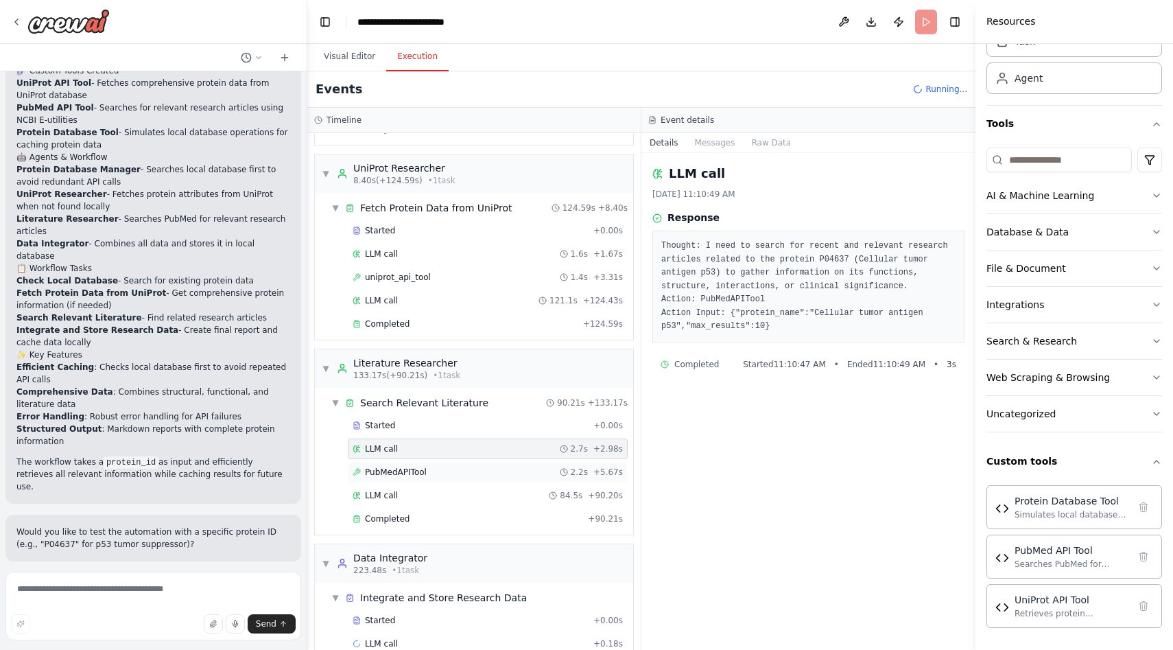
click at [403, 469] on span "PubMedAPITool" at bounding box center [396, 471] width 62 height 11
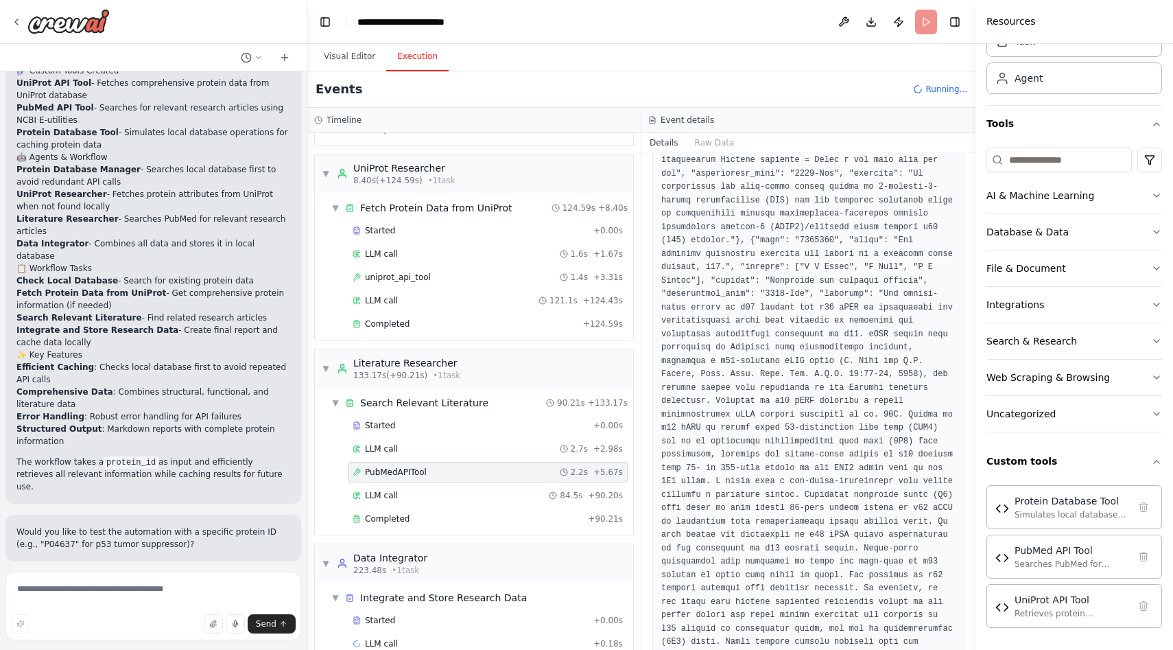
scroll to position [561, 0]
click at [396, 518] on span "Completed" at bounding box center [387, 518] width 45 height 11
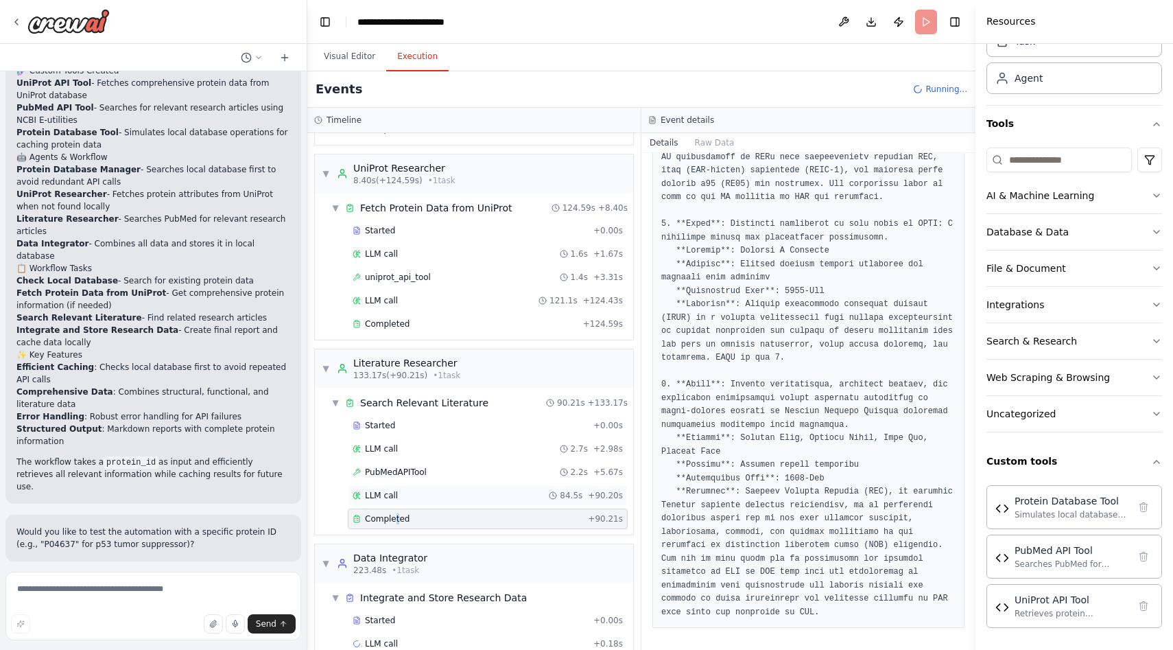
scroll to position [206, 0]
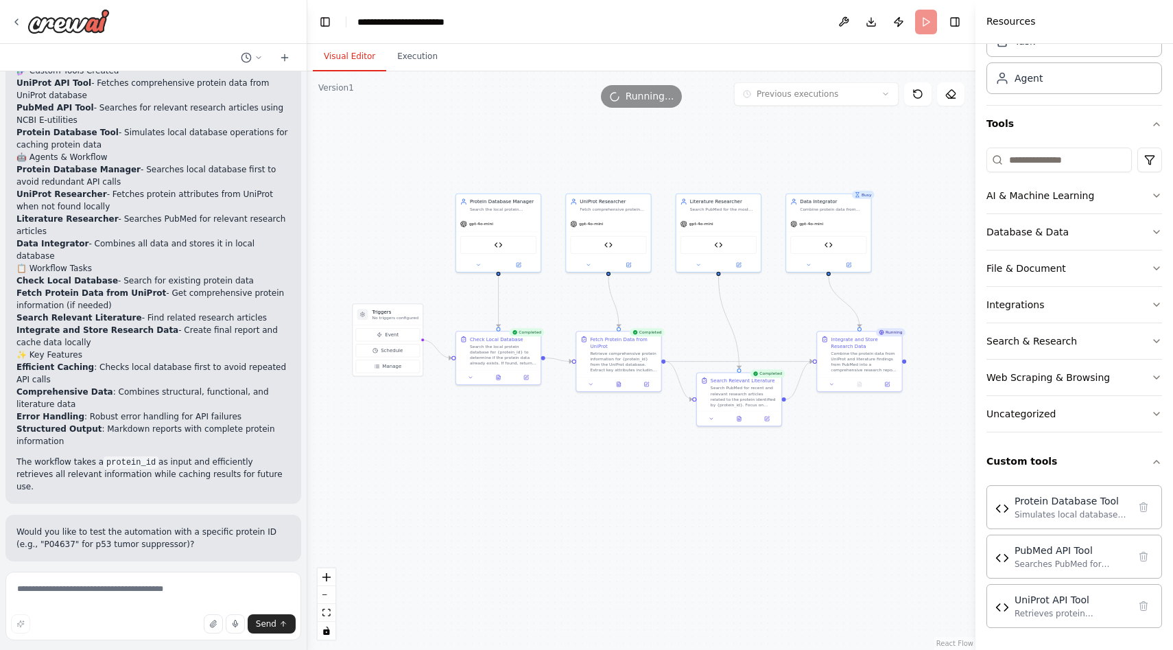
click at [355, 46] on button "Visual Editor" at bounding box center [349, 57] width 73 height 29
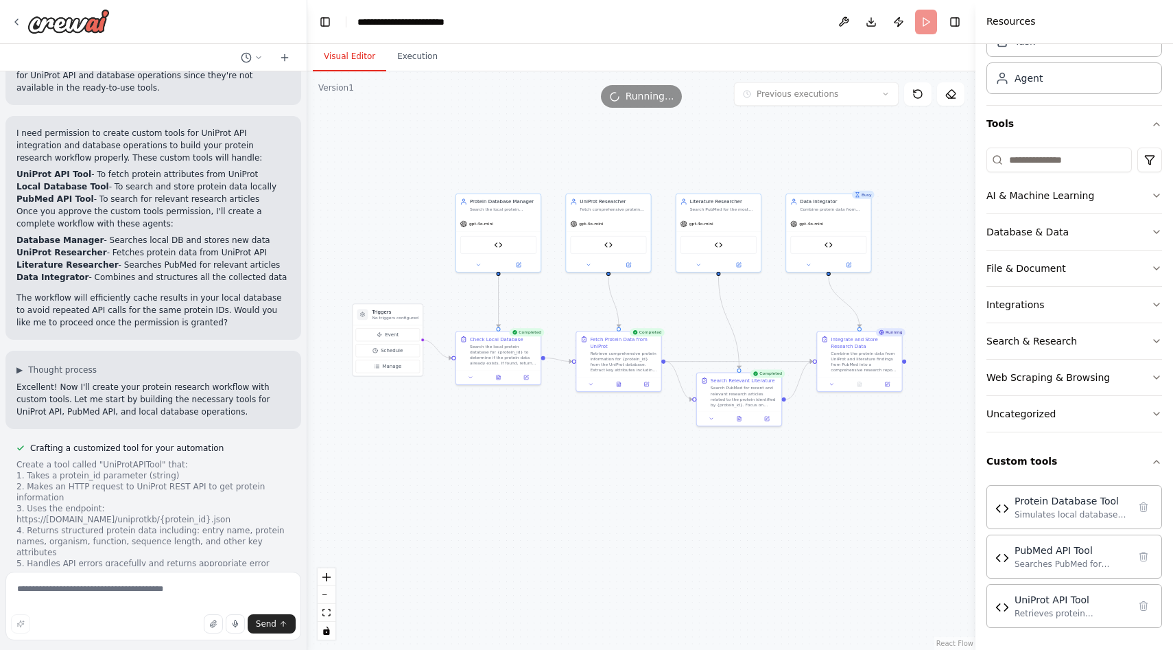
scroll to position [0, 0]
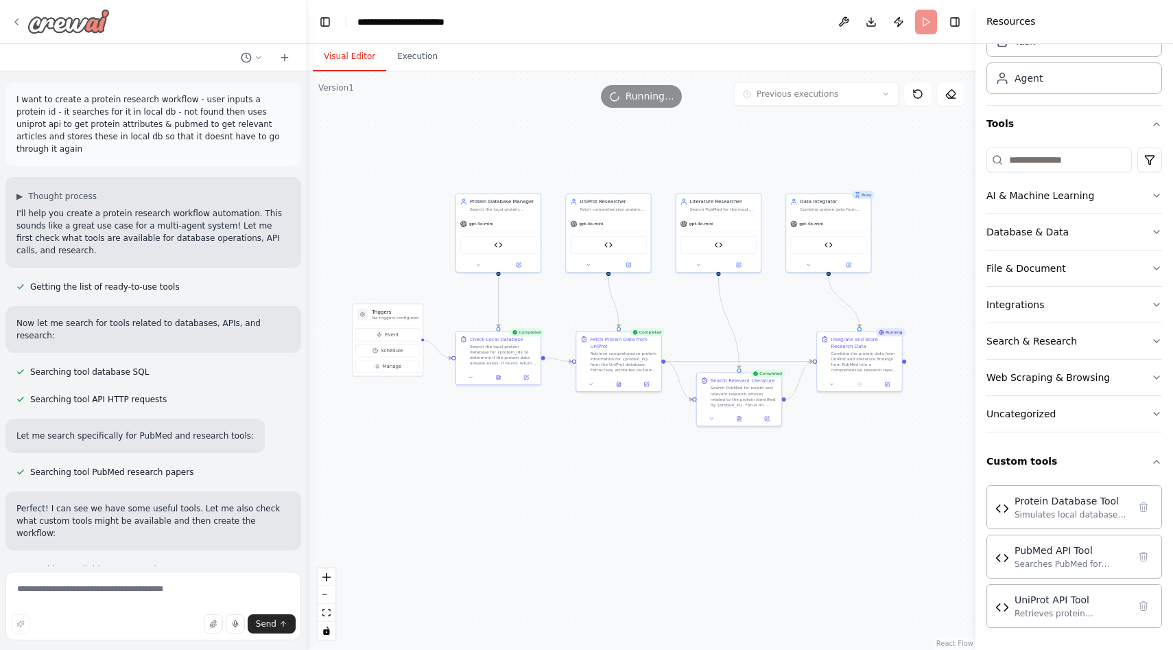
click at [23, 20] on div at bounding box center [60, 21] width 99 height 25
